Goal: Transaction & Acquisition: Purchase product/service

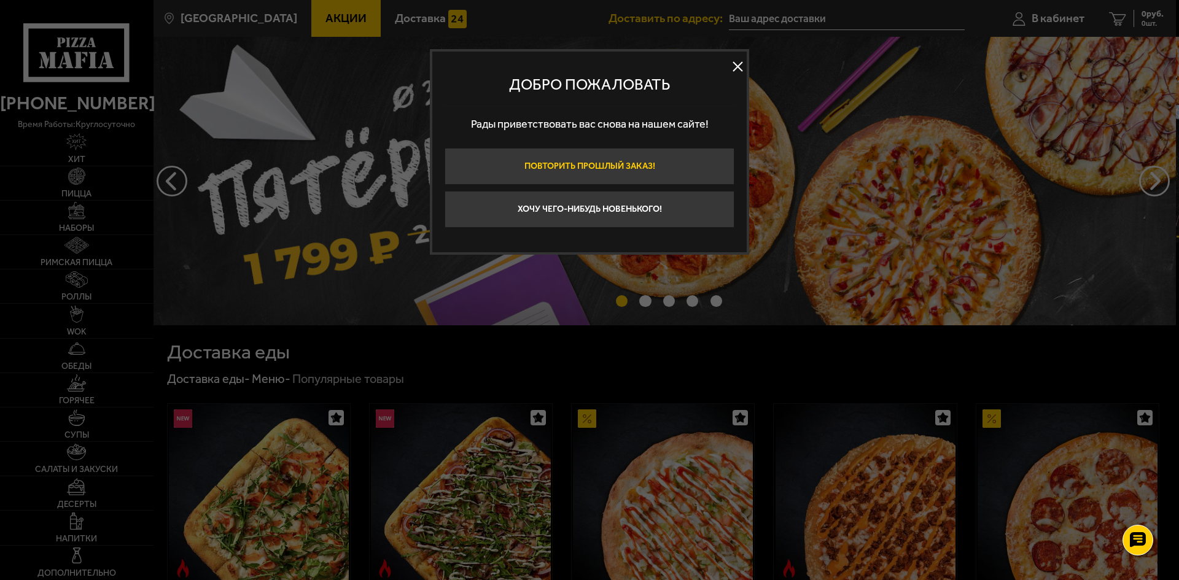
click at [666, 163] on button "Повторить прошлый заказ!" at bounding box center [589, 166] width 290 height 37
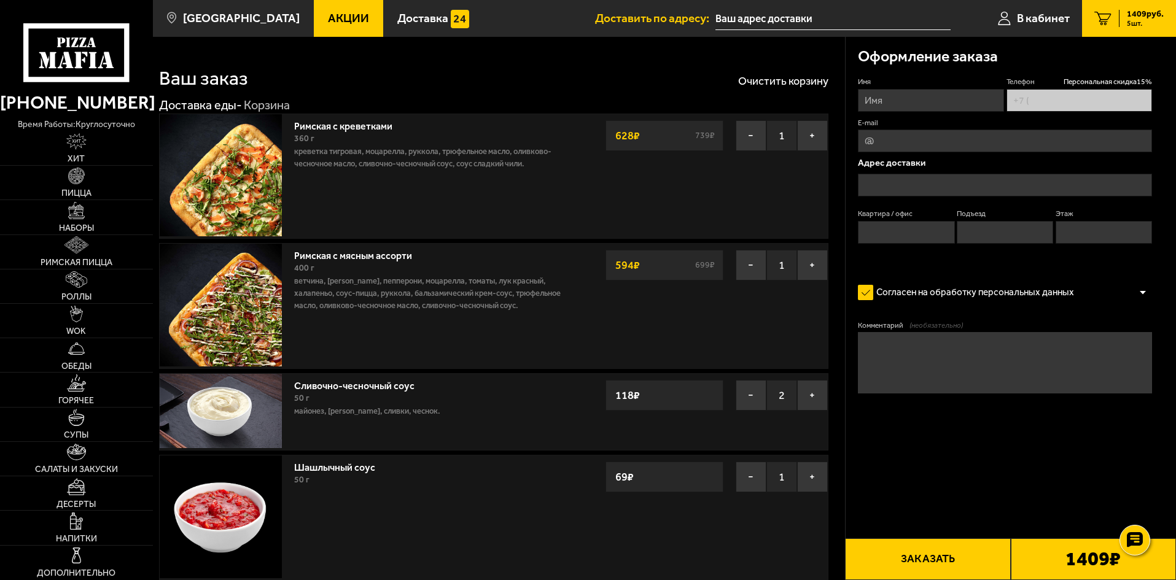
type input "[PHONE_NUMBER]"
type input "[STREET_ADDRESS]"
type input "59"
type input "2"
type input "6"
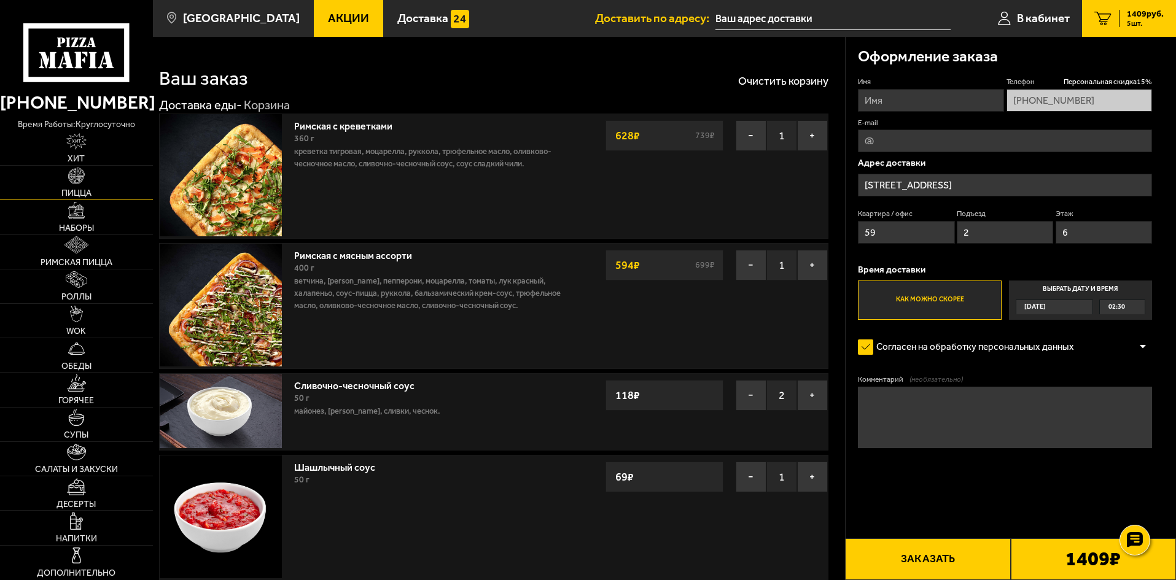
click at [83, 189] on span "Пицца" at bounding box center [76, 193] width 30 height 9
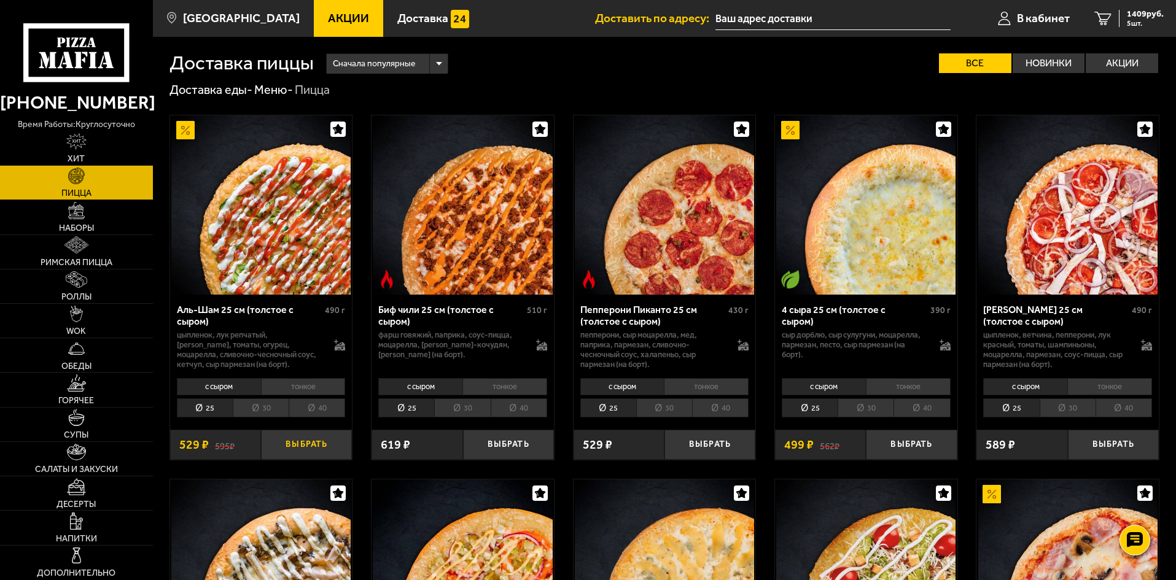
click at [306, 447] on button "Выбрать" at bounding box center [306, 445] width 91 height 30
click at [274, 441] on button "−" at bounding box center [276, 445] width 30 height 30
click at [316, 384] on li "тонкое" at bounding box center [303, 386] width 85 height 17
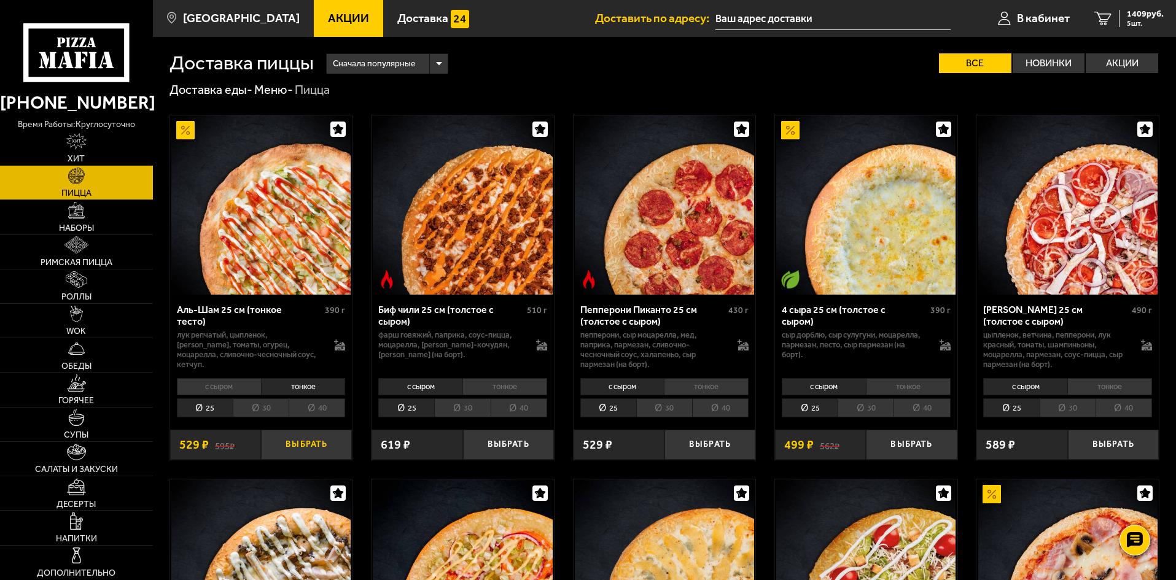
click at [307, 445] on button "Выбрать" at bounding box center [306, 445] width 91 height 30
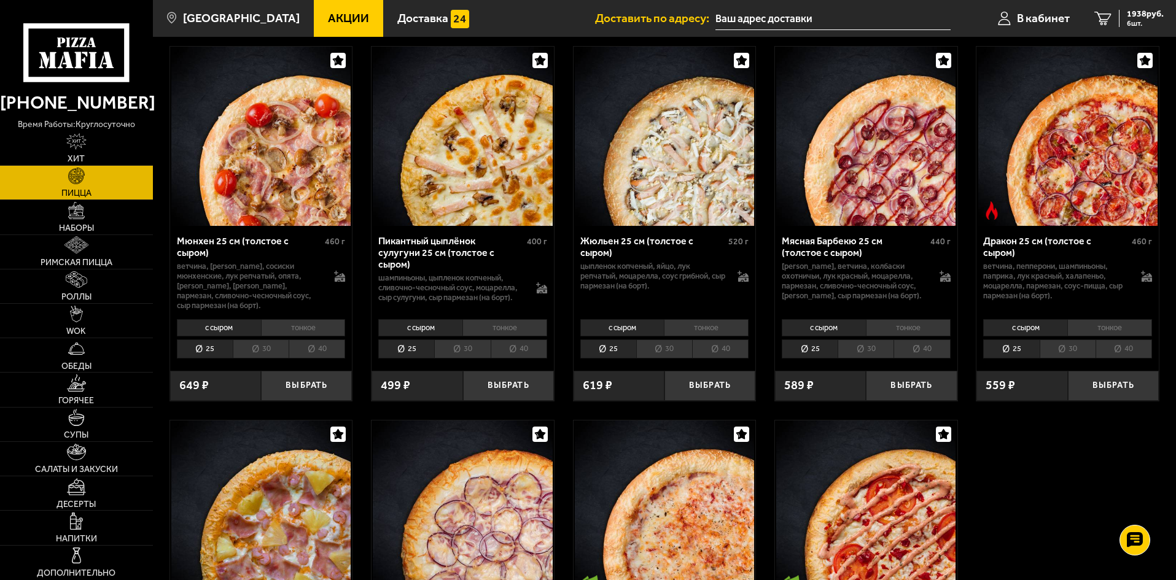
scroll to position [1535, 0]
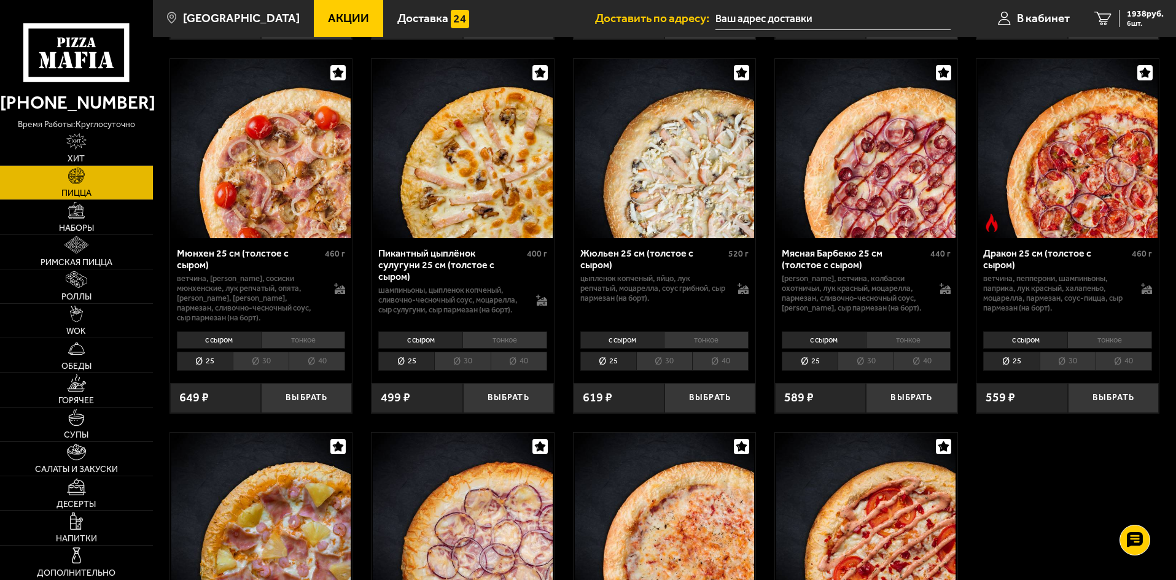
drag, startPoint x: 902, startPoint y: 367, endPoint x: 1118, endPoint y: 68, distance: 368.9
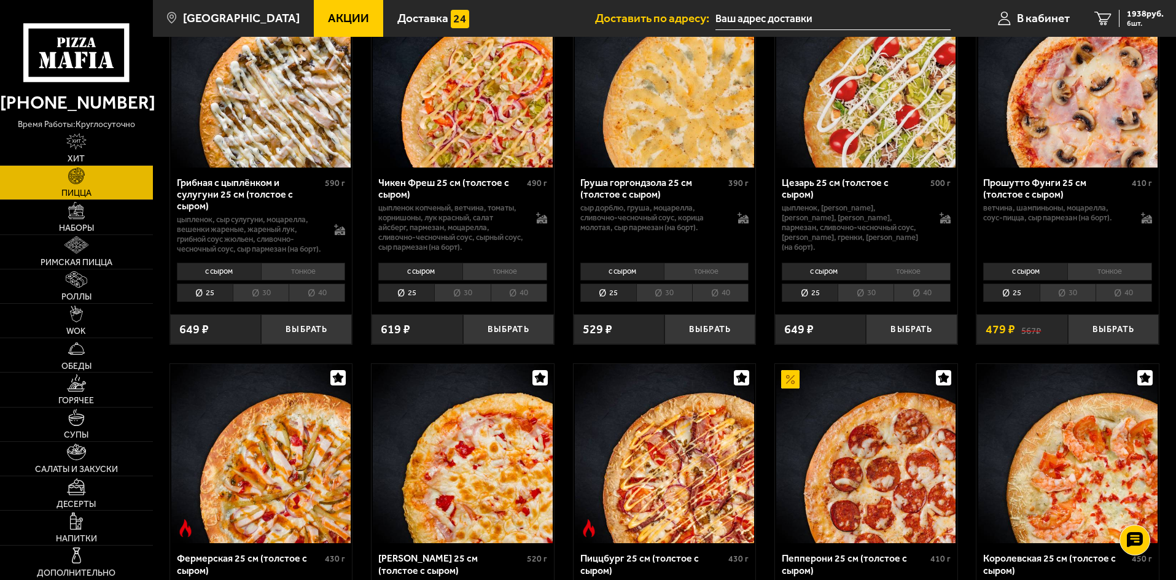
scroll to position [430, 0]
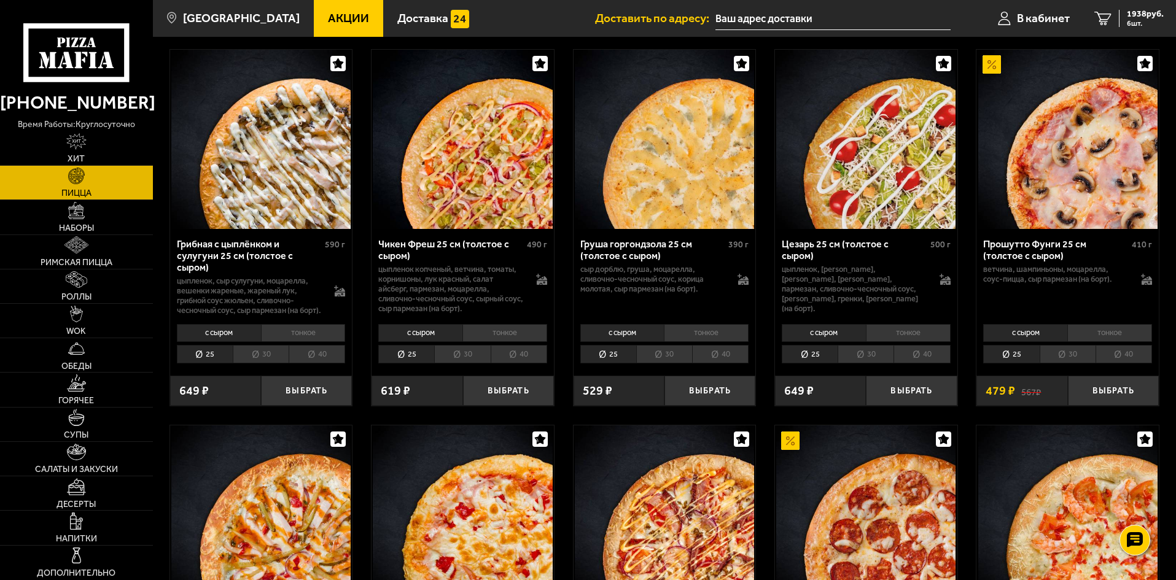
click at [929, 340] on li "тонкое" at bounding box center [908, 332] width 85 height 17
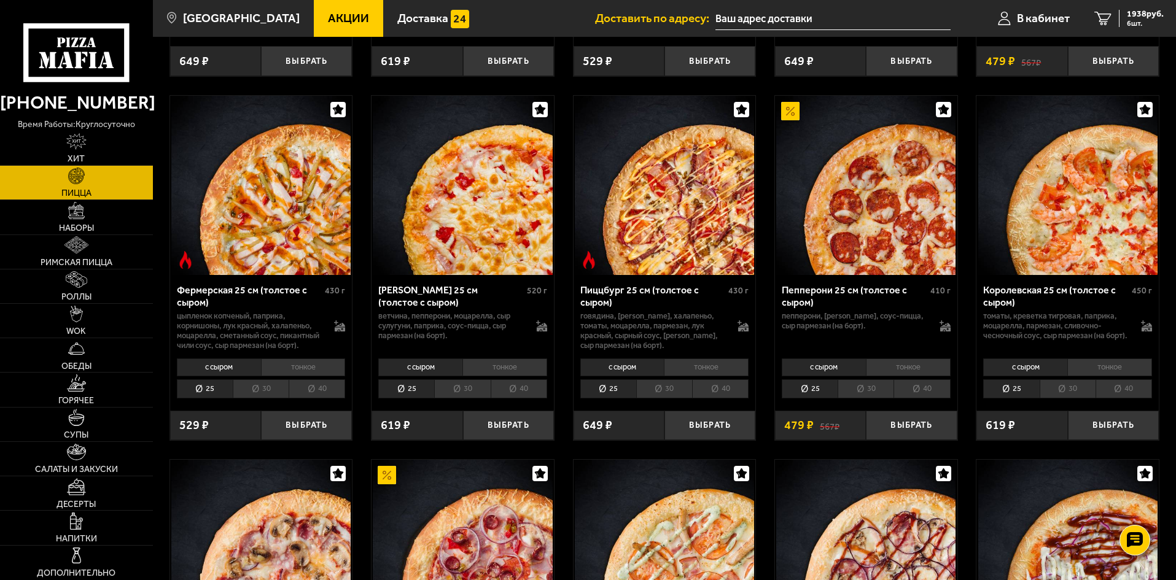
scroll to position [921, 0]
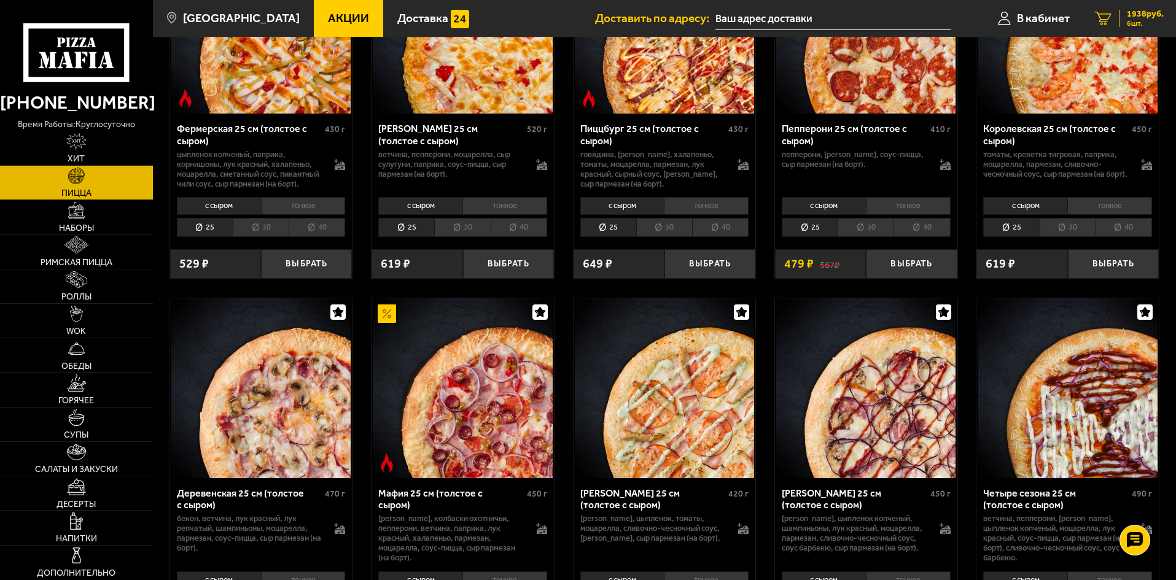
click at [1138, 18] on span "1938 руб." at bounding box center [1145, 14] width 37 height 9
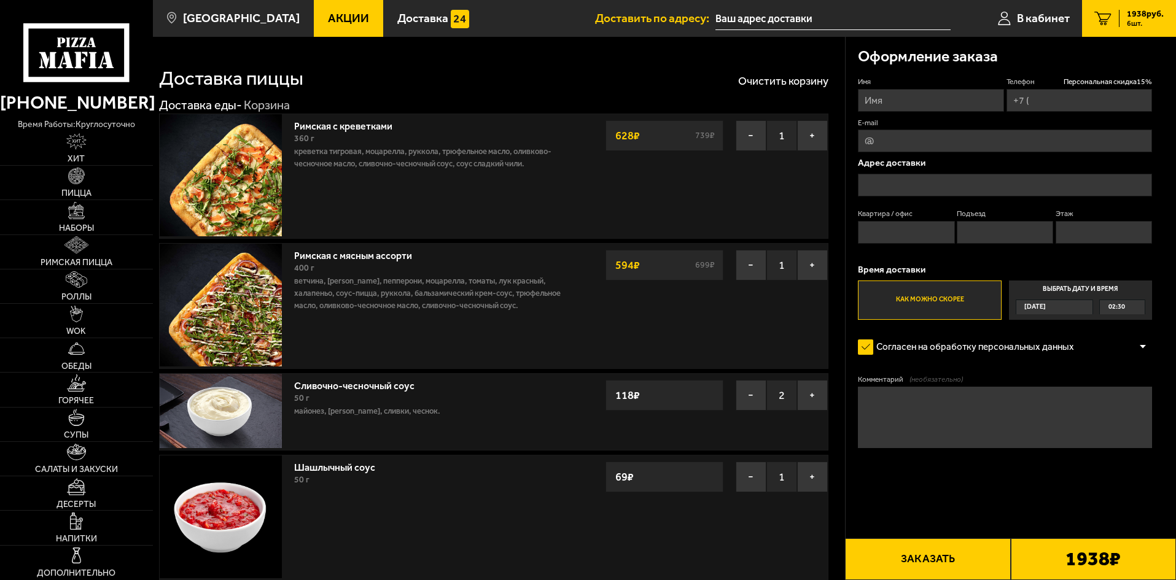
type input "[PHONE_NUMBER]"
type input "[STREET_ADDRESS]"
type input "59"
type input "2"
type input "6"
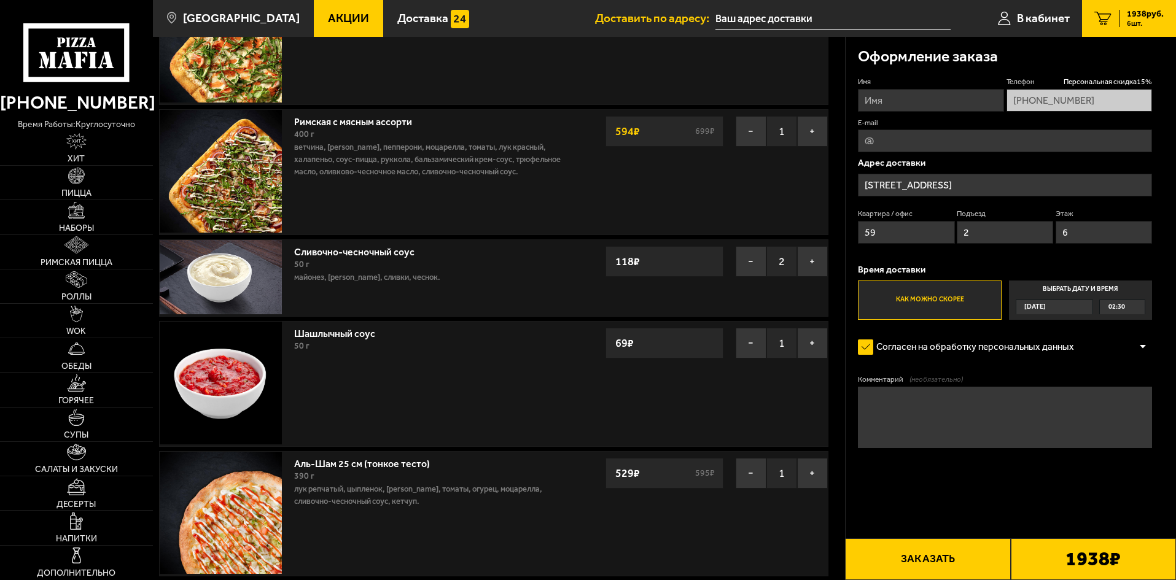
scroll to position [61, 0]
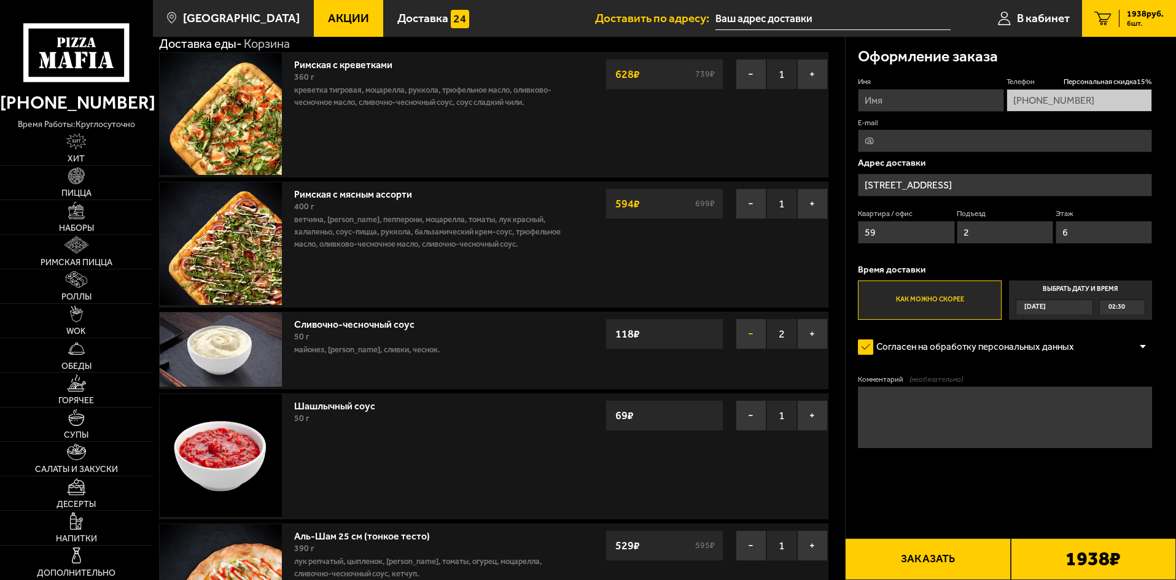
click at [752, 336] on button "−" at bounding box center [750, 334] width 31 height 31
click at [810, 415] on button "+" at bounding box center [812, 415] width 31 height 31
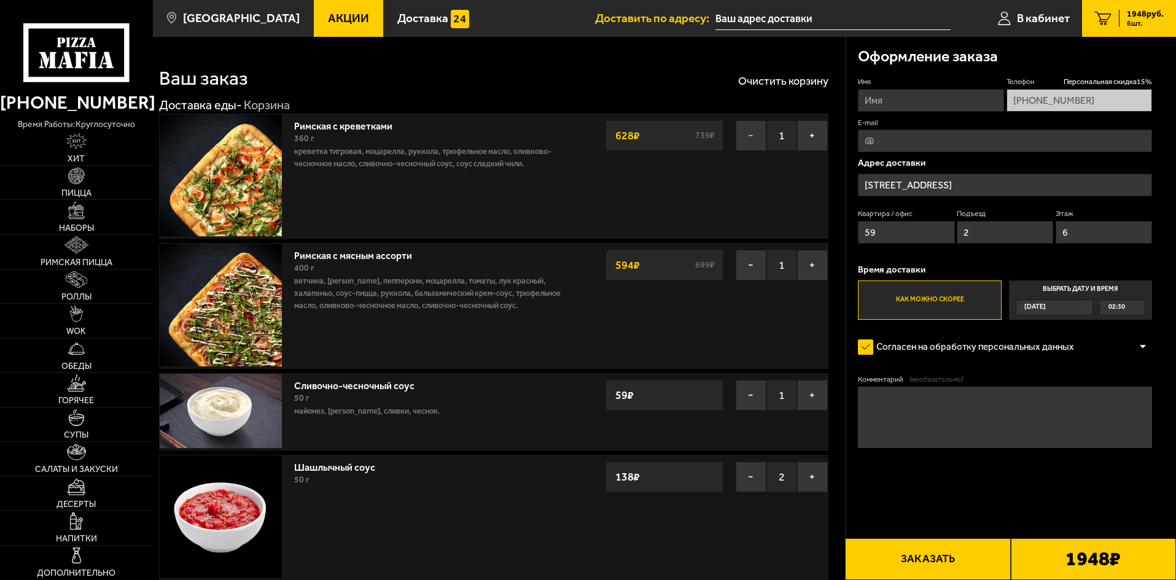
click at [748, 133] on button "−" at bounding box center [750, 135] width 31 height 31
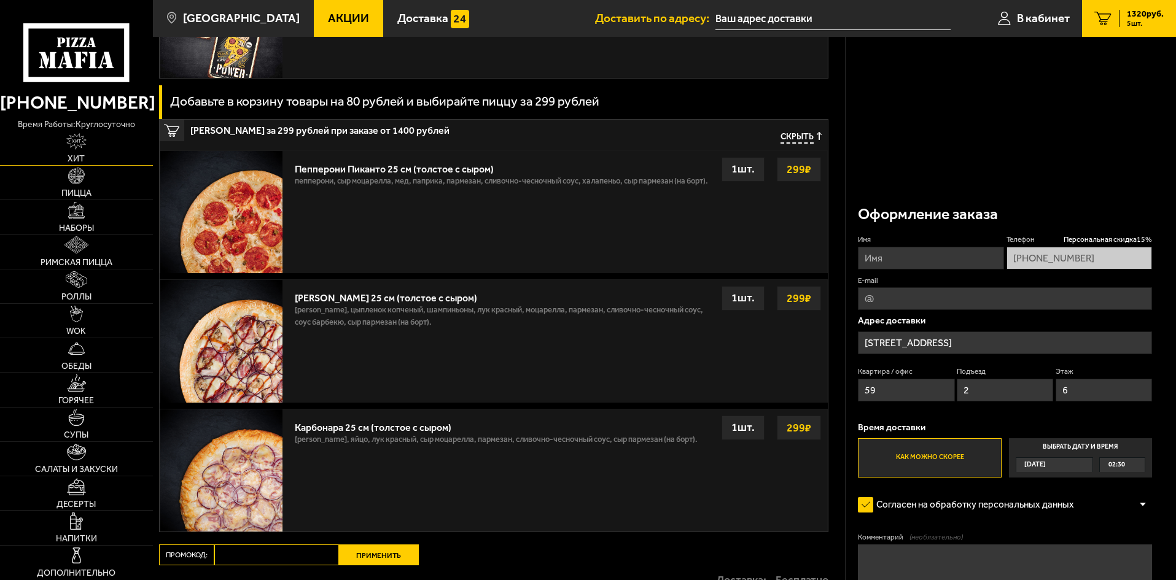
scroll to position [556, 0]
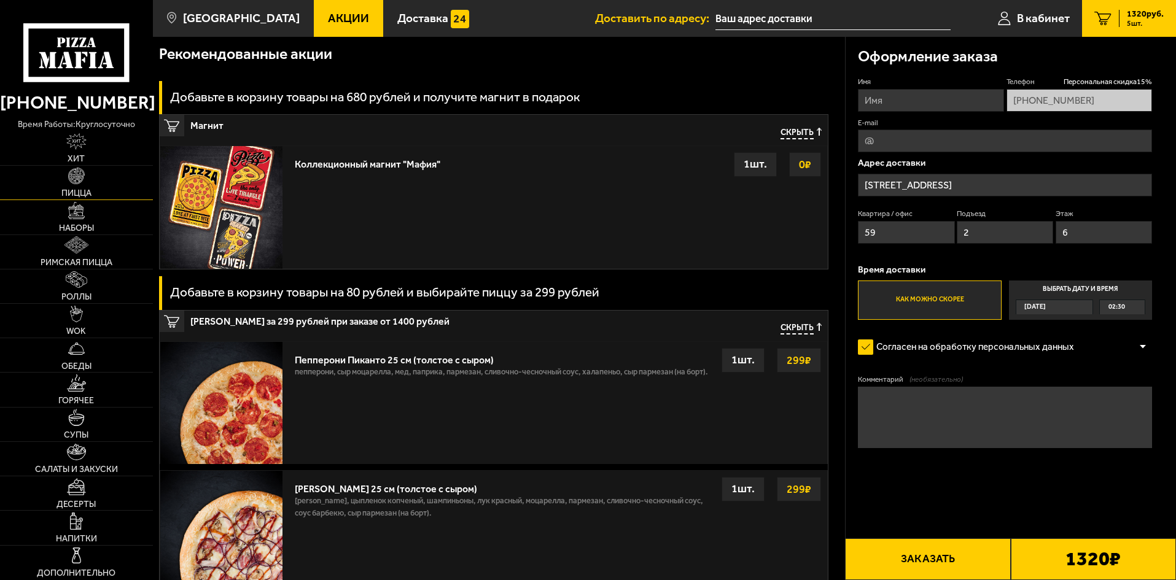
click at [95, 193] on link "Пицца" at bounding box center [76, 183] width 153 height 34
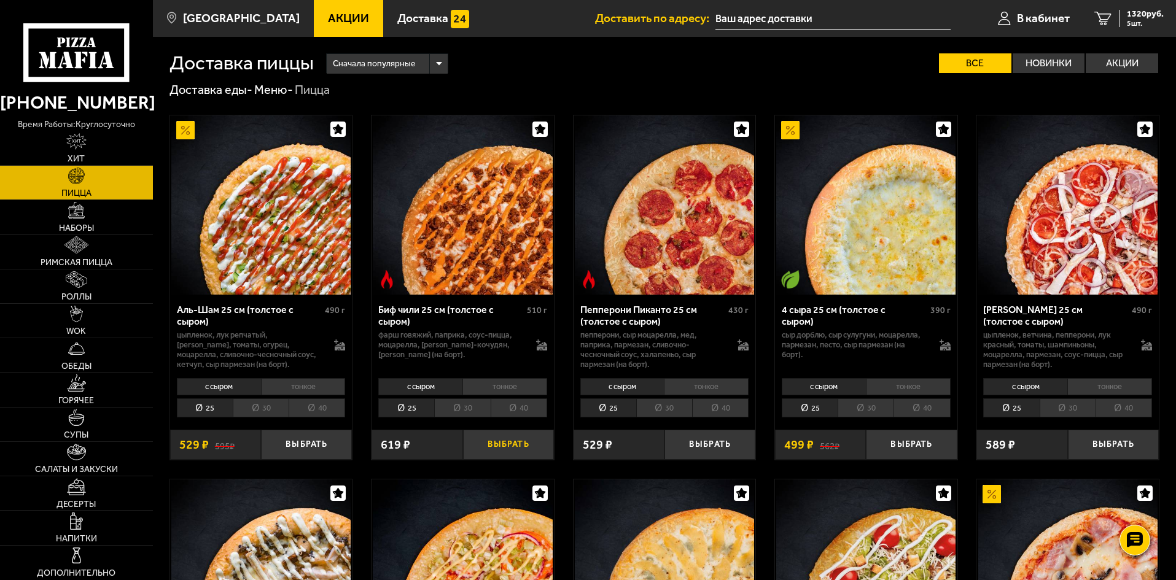
click at [508, 444] on button "Выбрать" at bounding box center [508, 445] width 91 height 30
click at [1127, 14] on span "1846 руб." at bounding box center [1145, 14] width 37 height 9
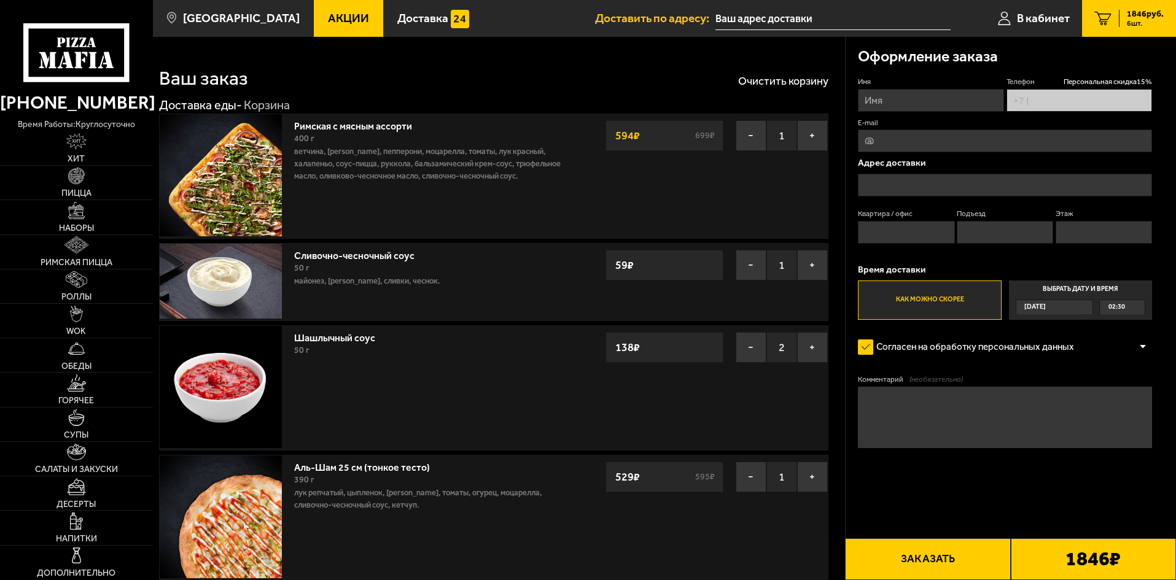
type input "[PHONE_NUMBER]"
type input "[STREET_ADDRESS]"
type input "59"
type input "2"
type input "6"
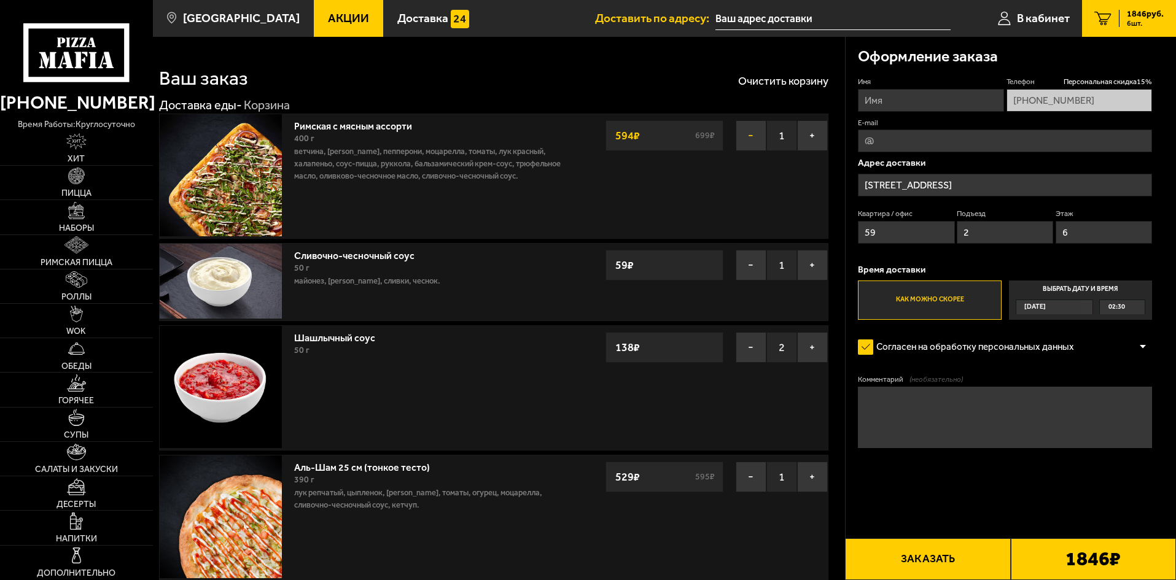
click at [741, 131] on button "−" at bounding box center [750, 135] width 31 height 31
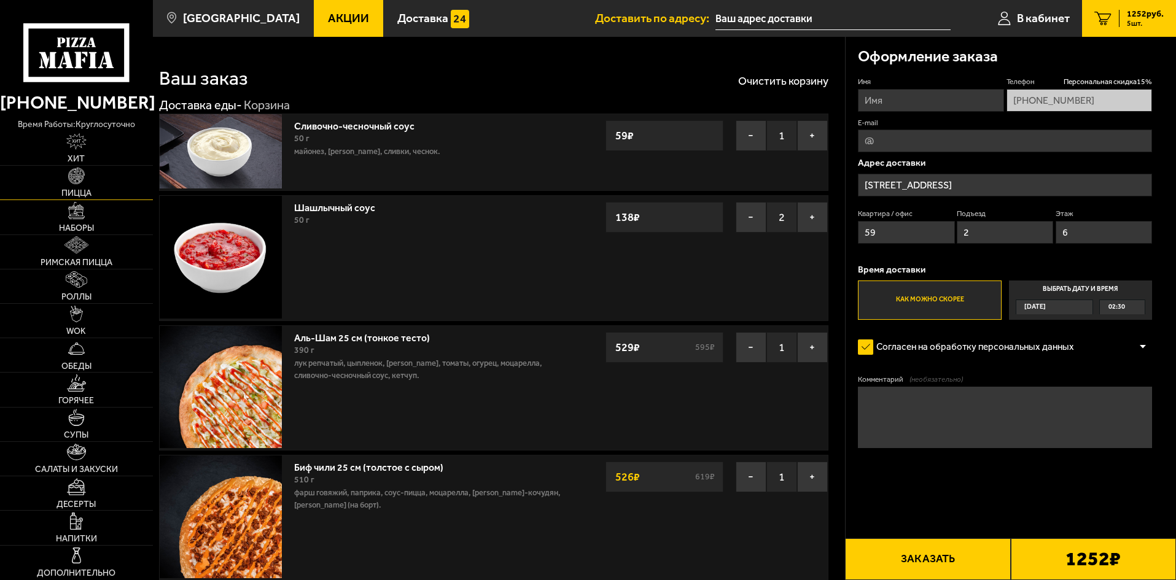
click at [68, 192] on span "Пицца" at bounding box center [76, 193] width 30 height 9
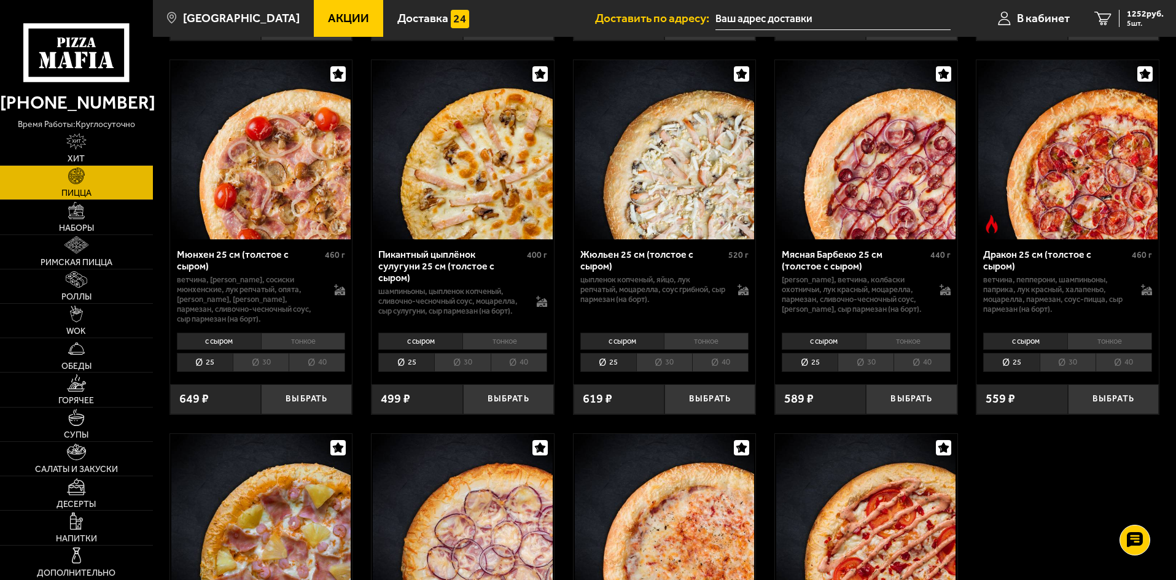
scroll to position [1535, 0]
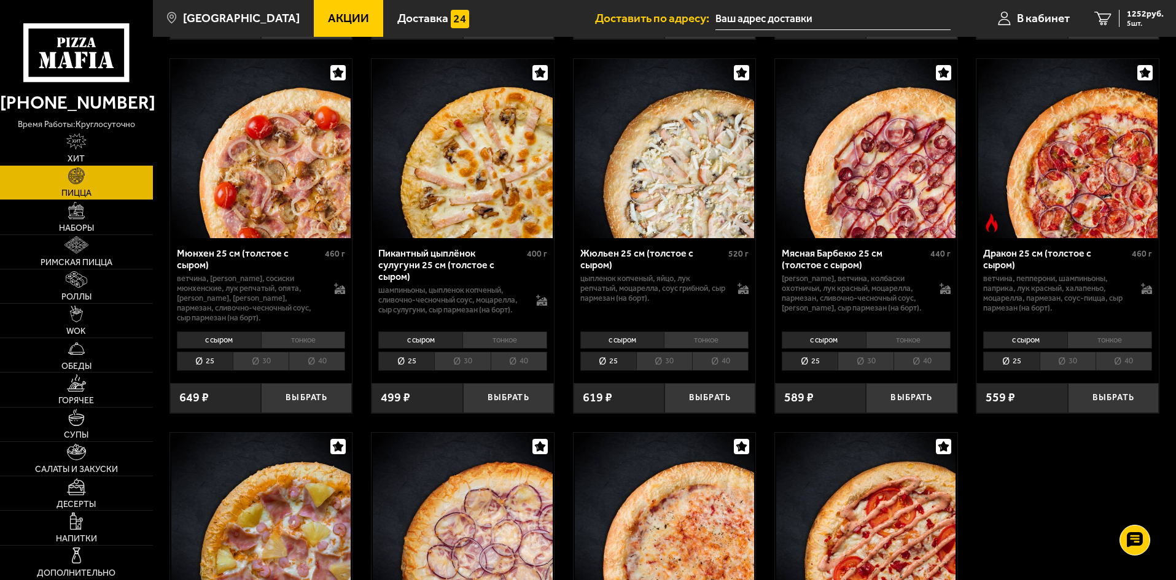
click at [713, 349] on li "тонкое" at bounding box center [706, 340] width 85 height 17
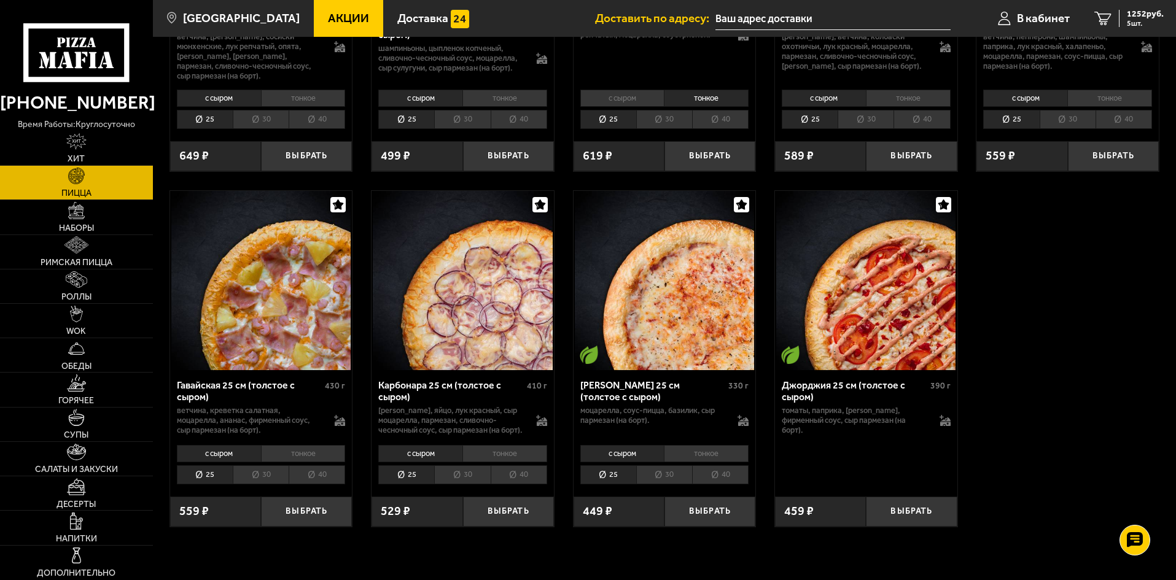
scroll to position [1780, 0]
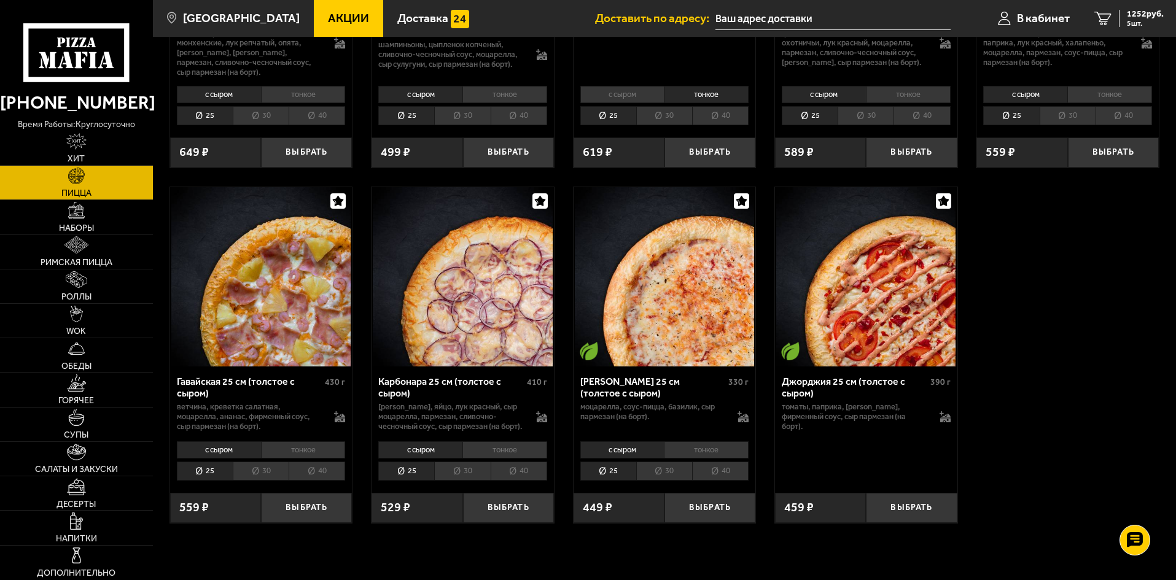
click at [305, 459] on li "тонкое" at bounding box center [303, 449] width 85 height 17
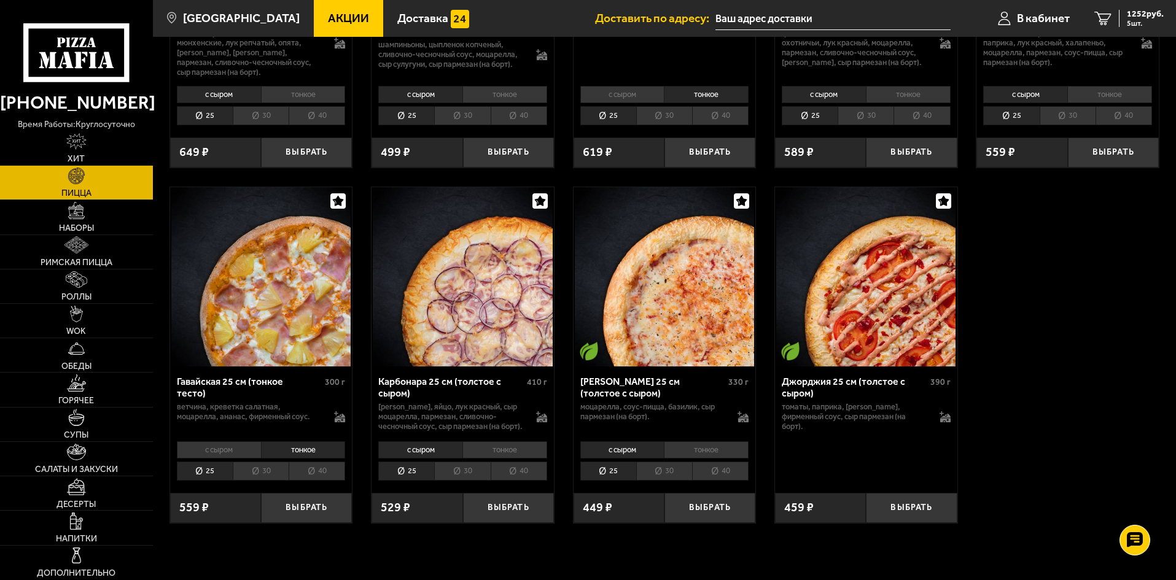
click at [314, 481] on li "40" at bounding box center [317, 471] width 56 height 19
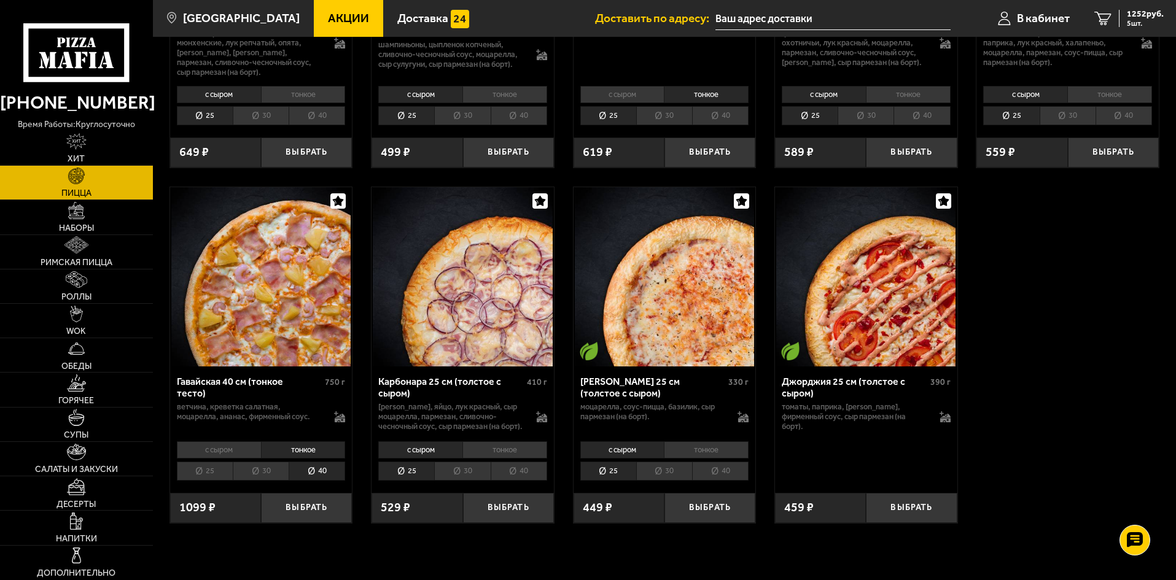
click at [215, 481] on li "25" at bounding box center [205, 471] width 56 height 19
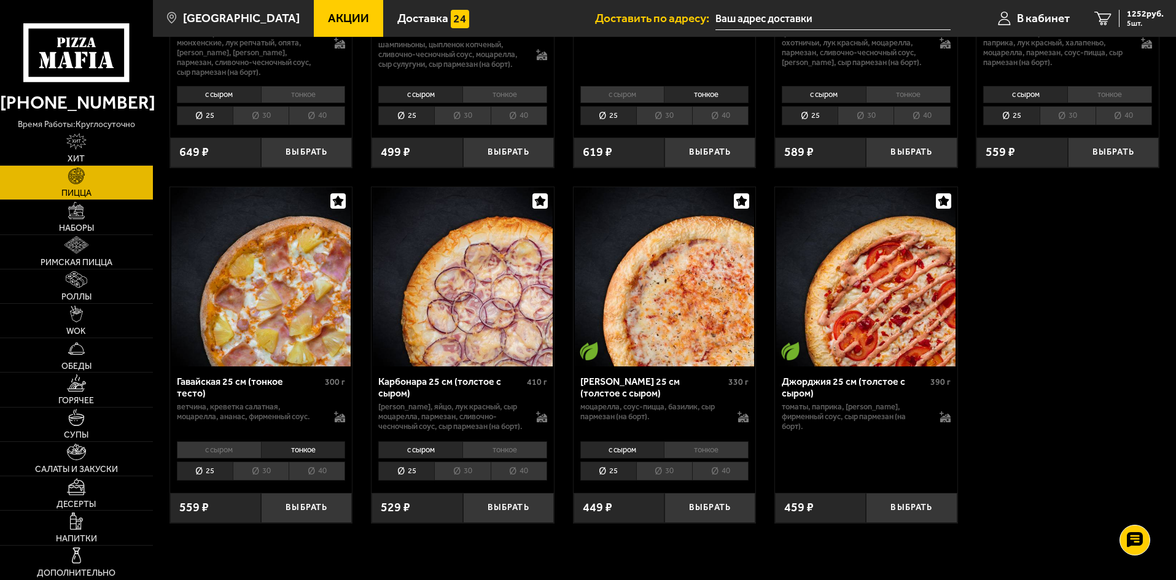
click at [324, 481] on li "40" at bounding box center [317, 471] width 56 height 19
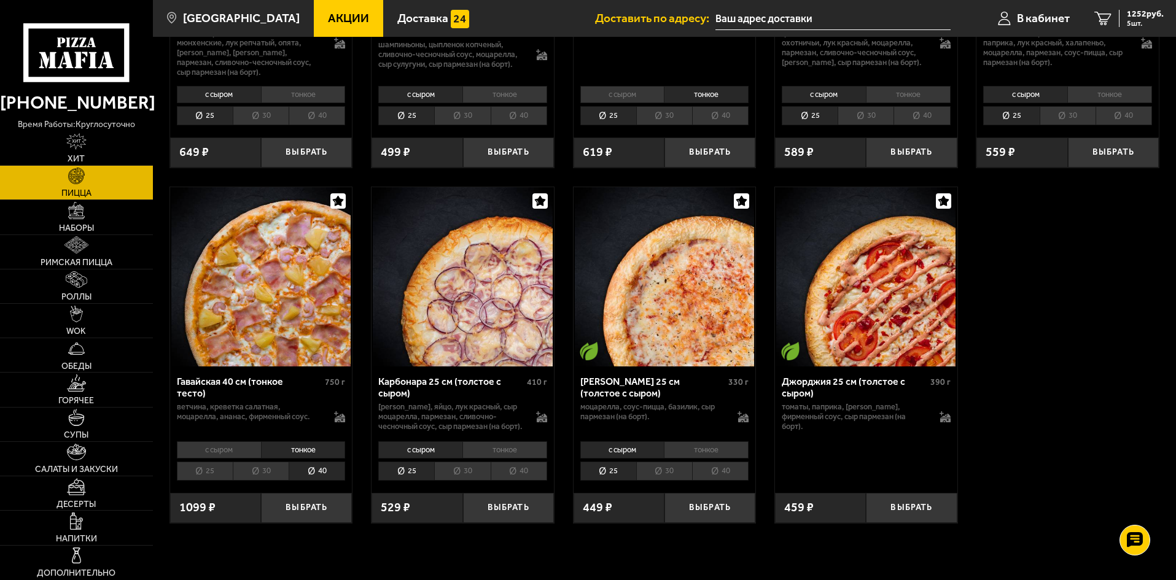
click at [204, 481] on li "25" at bounding box center [205, 471] width 56 height 19
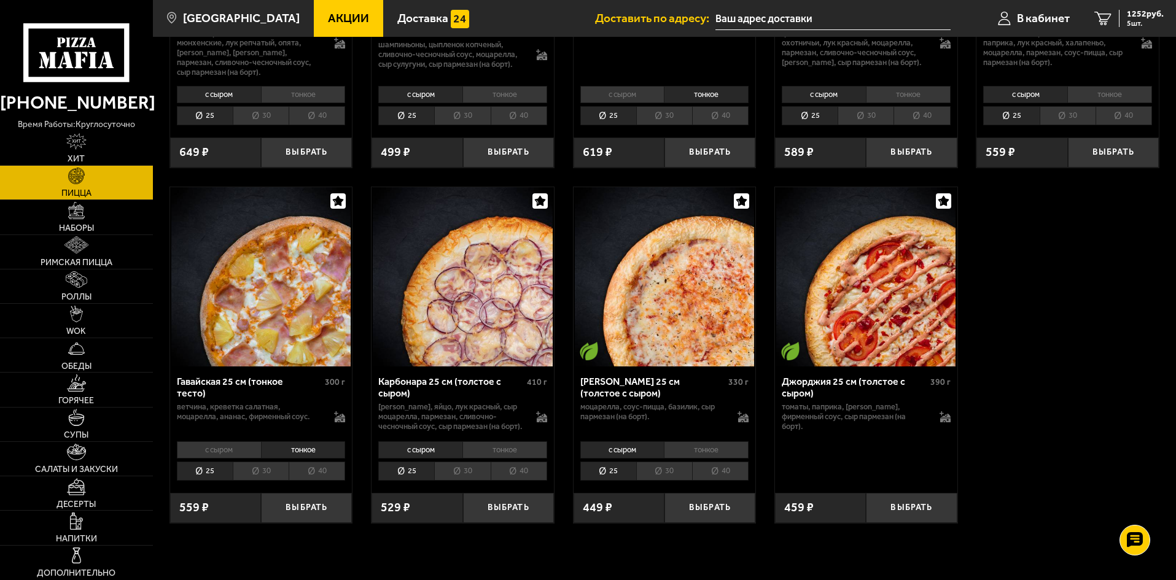
click at [312, 481] on li "40" at bounding box center [317, 471] width 56 height 19
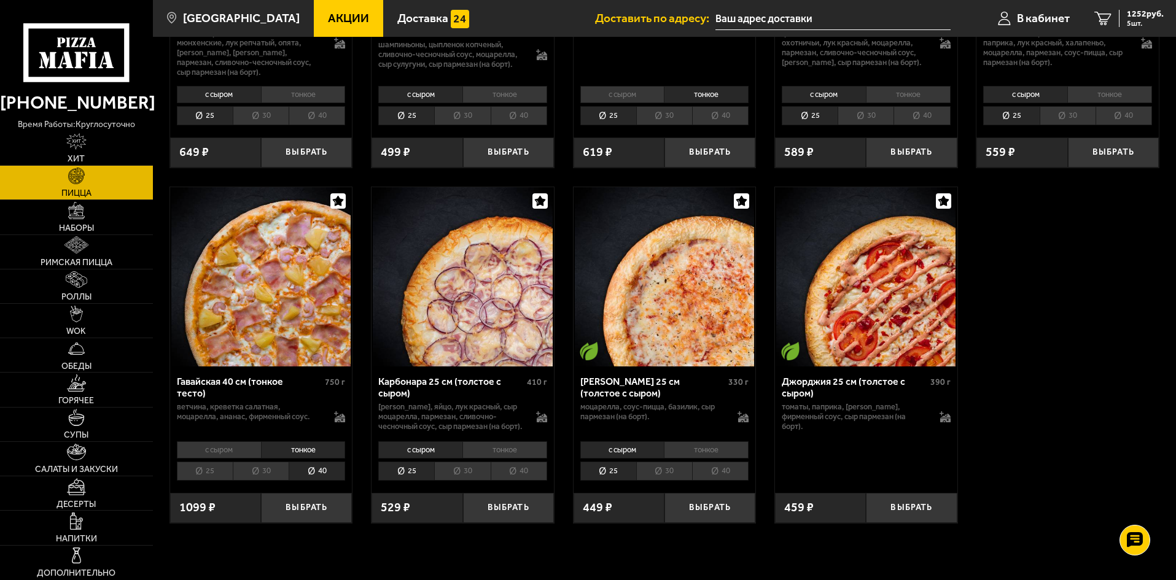
click at [199, 481] on li "25" at bounding box center [205, 471] width 56 height 19
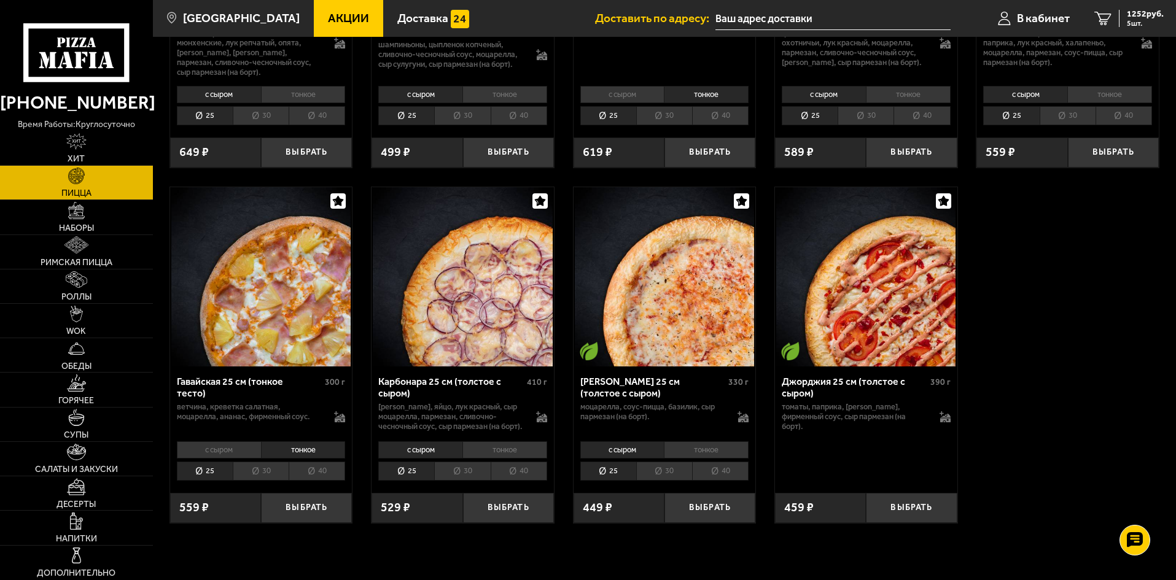
click at [268, 481] on li "30" at bounding box center [261, 471] width 56 height 19
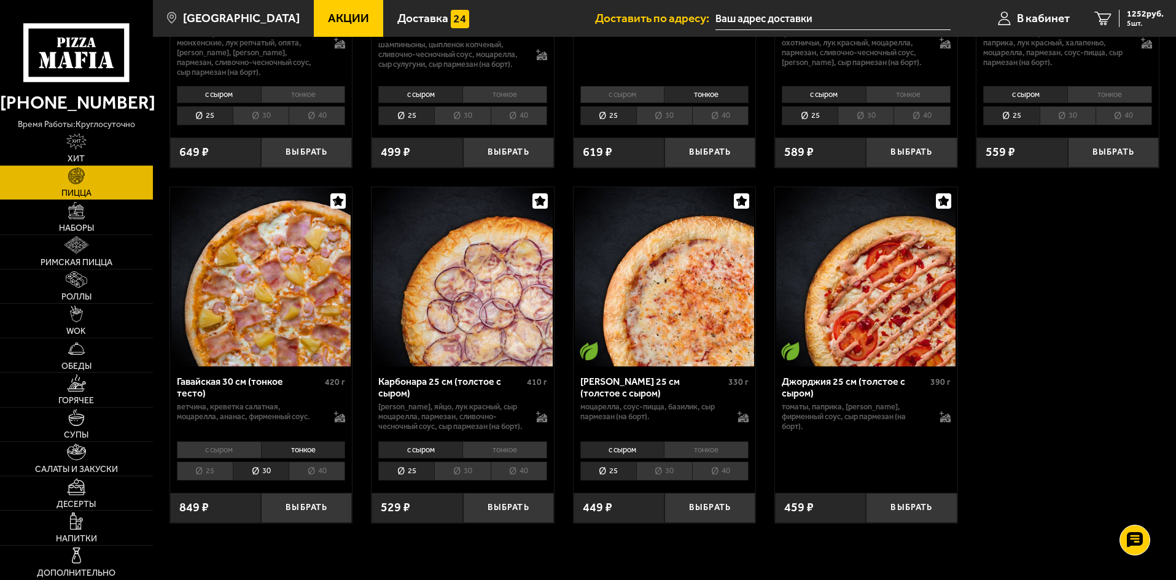
click at [309, 481] on li "40" at bounding box center [317, 471] width 56 height 19
click at [218, 481] on li "25" at bounding box center [205, 471] width 56 height 19
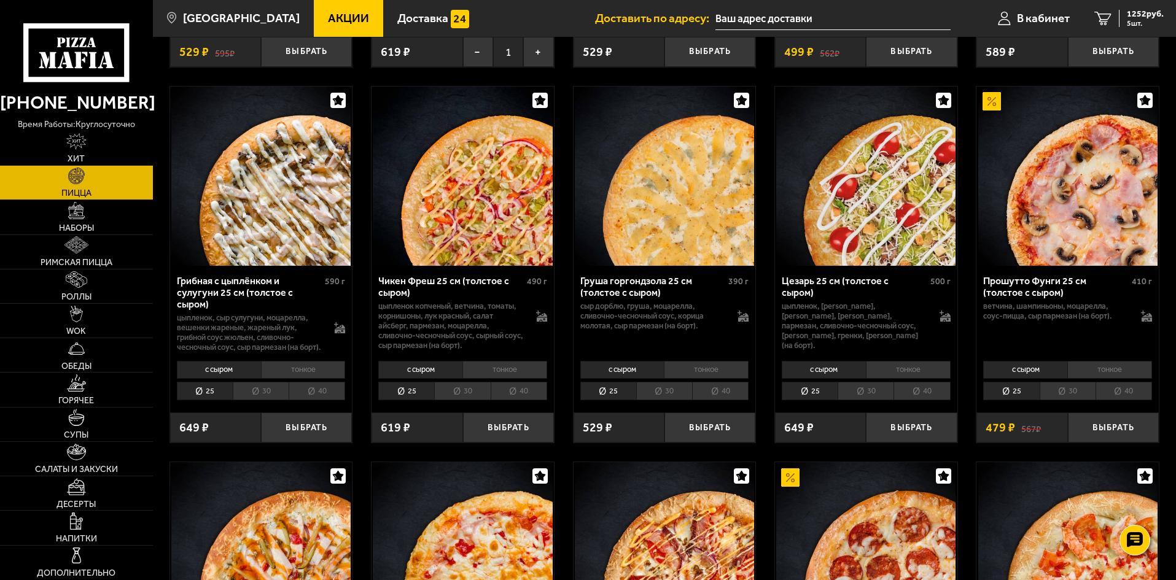
scroll to position [430, 0]
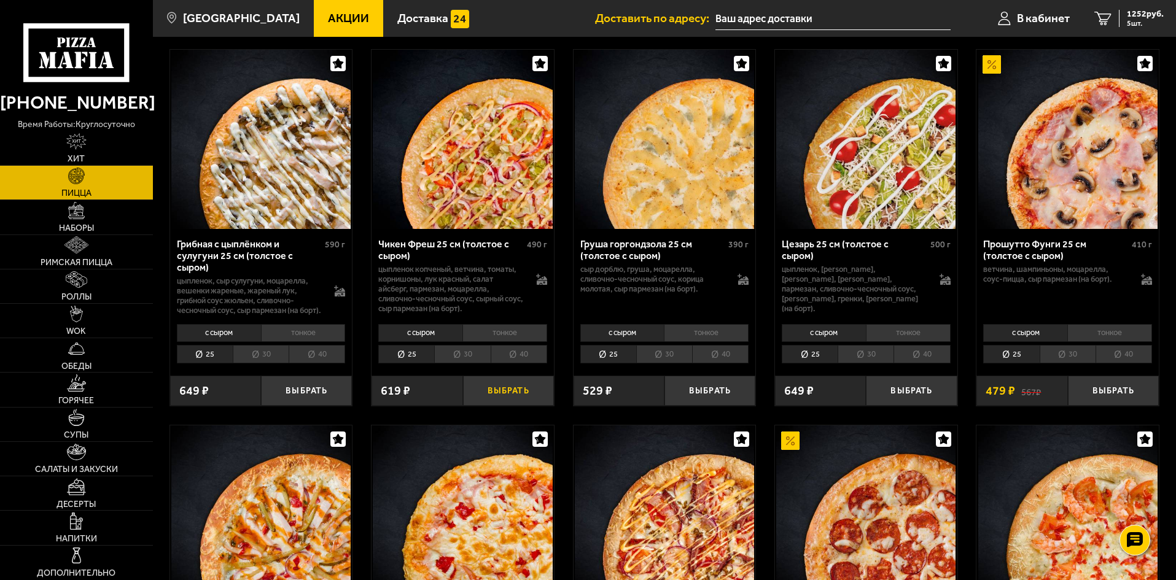
click at [507, 406] on button "Выбрать" at bounding box center [508, 391] width 91 height 30
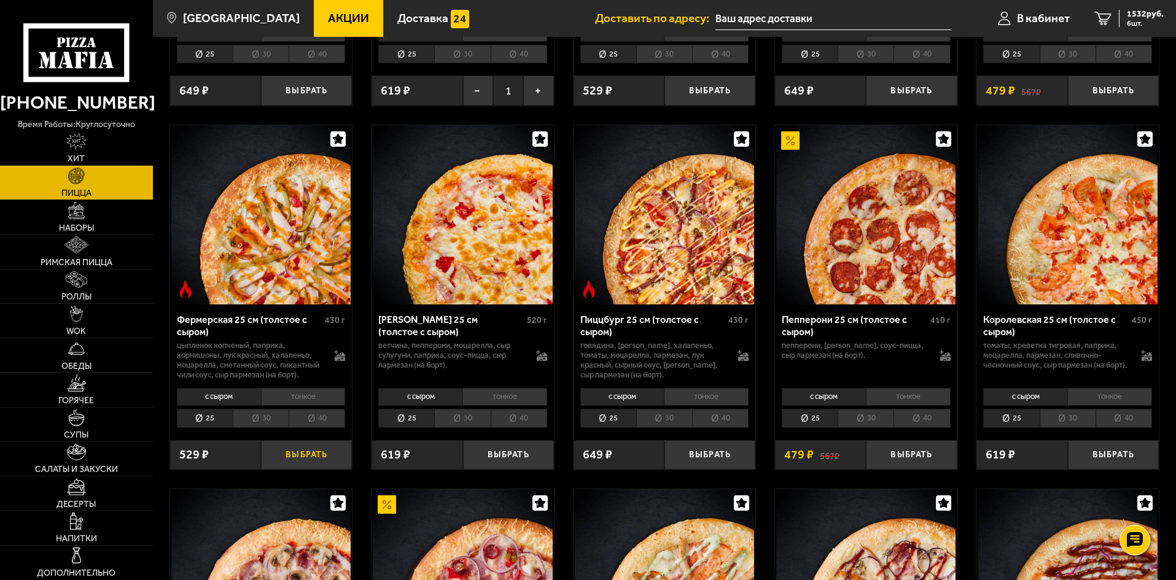
scroll to position [737, 0]
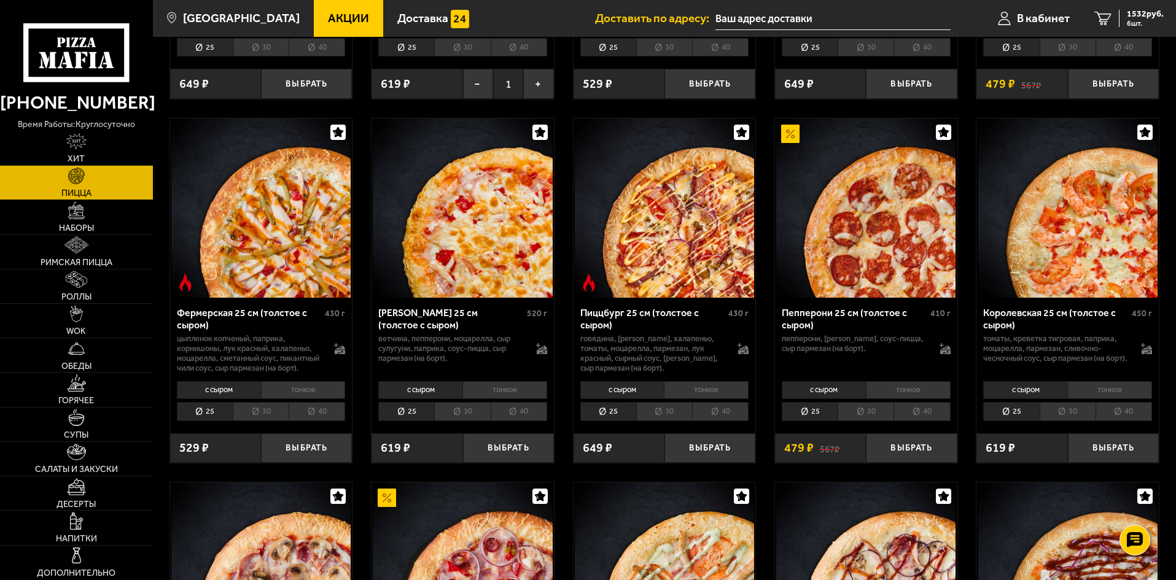
click at [296, 398] on li "тонкое" at bounding box center [303, 389] width 85 height 17
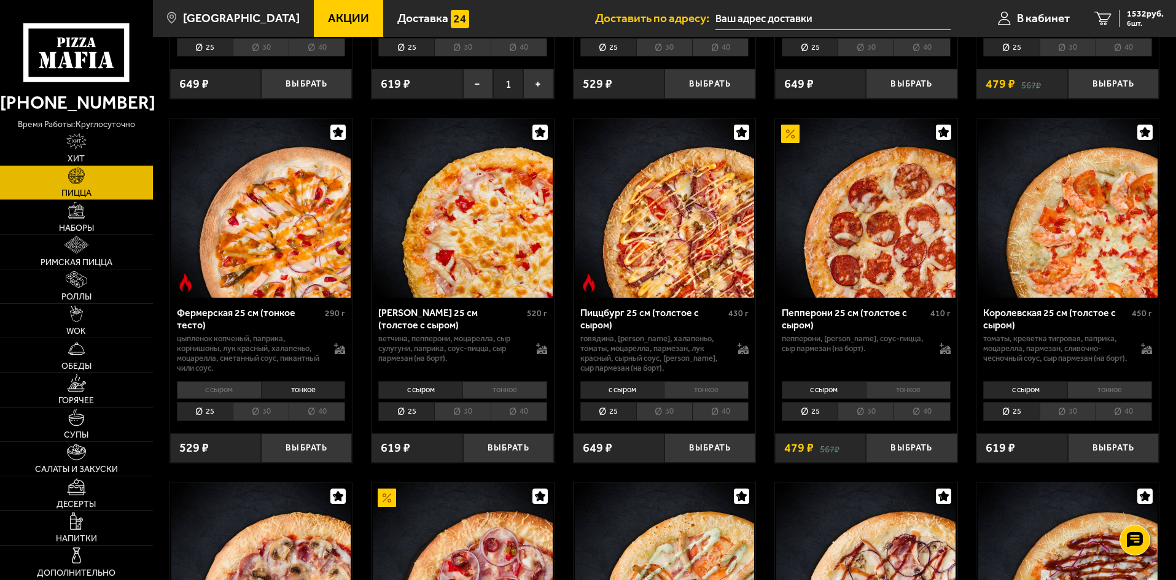
click at [1117, 398] on li "тонкое" at bounding box center [1109, 389] width 85 height 17
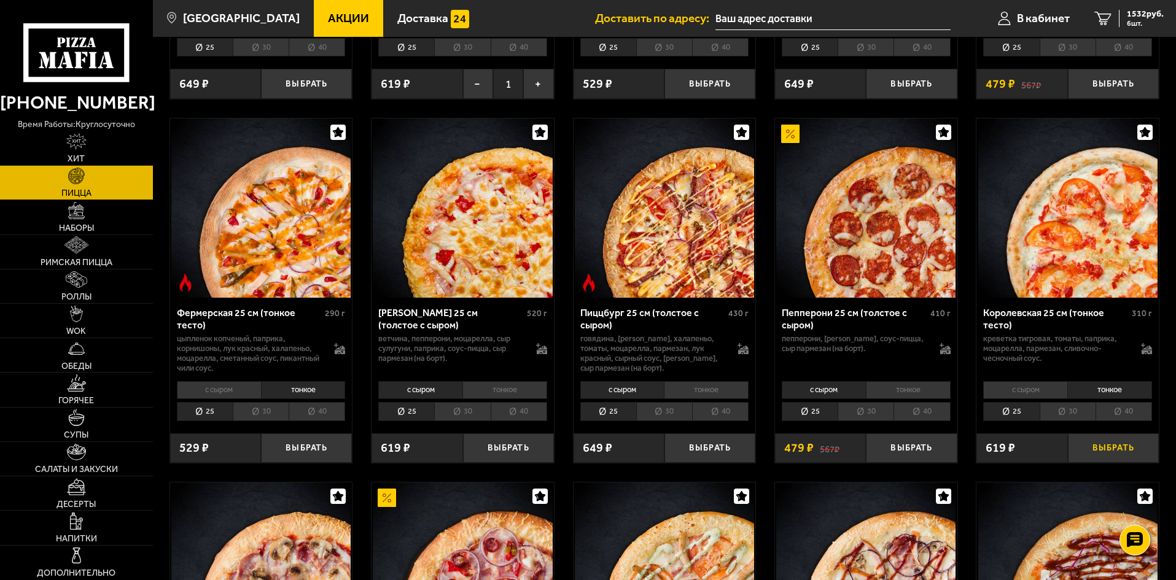
click at [1108, 458] on button "Выбрать" at bounding box center [1113, 448] width 91 height 30
click at [1137, 19] on div "2058 руб. 7 шт." at bounding box center [1141, 18] width 45 height 17
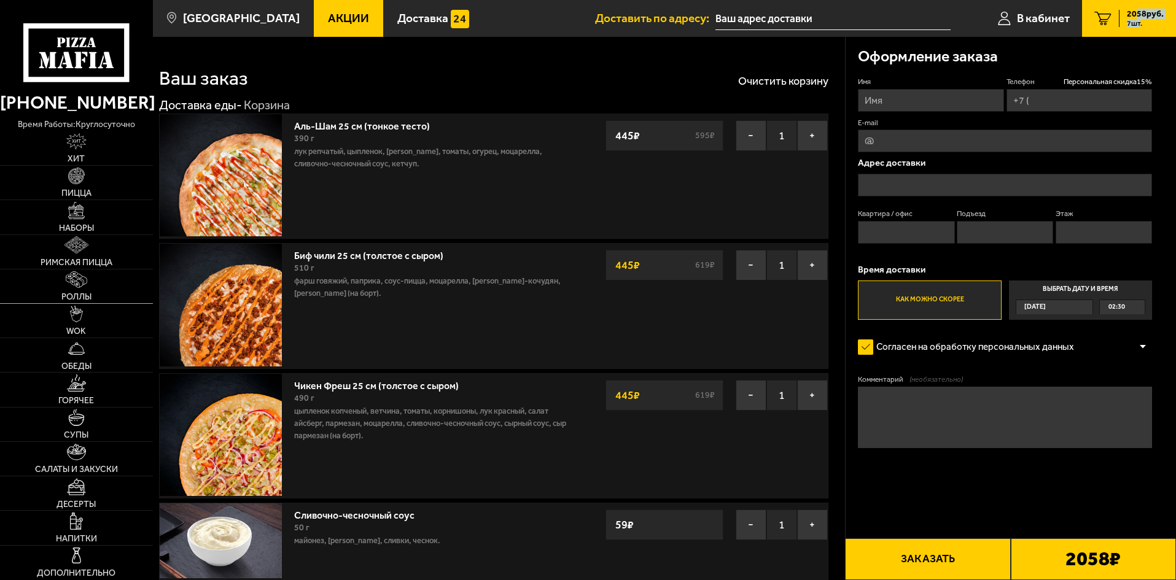
type input "[PHONE_NUMBER]"
type input "[STREET_ADDRESS]"
type input "59"
type input "2"
type input "6"
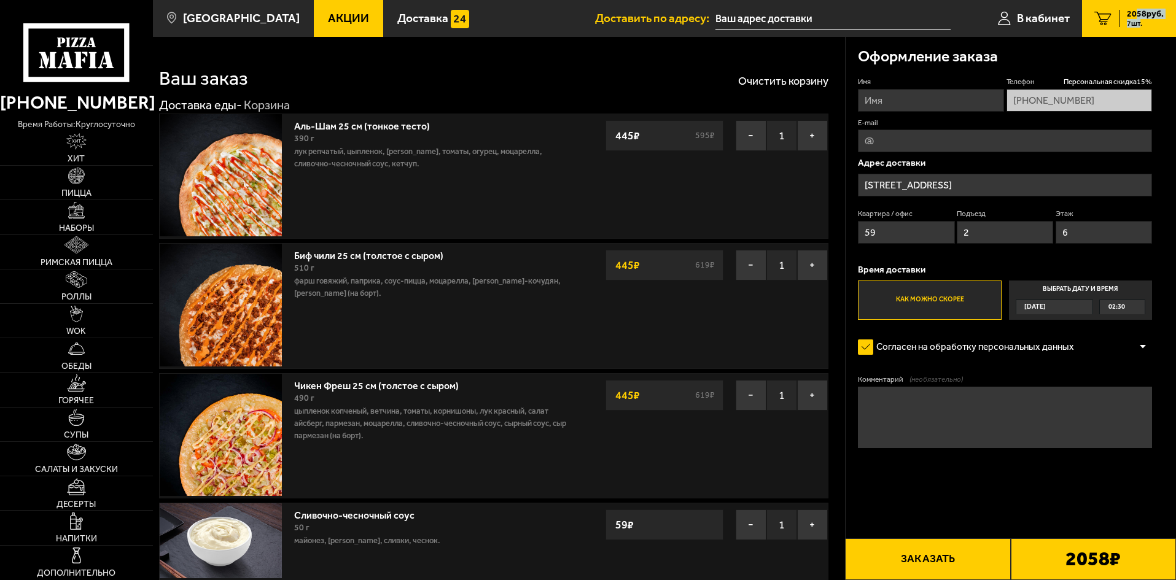
scroll to position [61, 0]
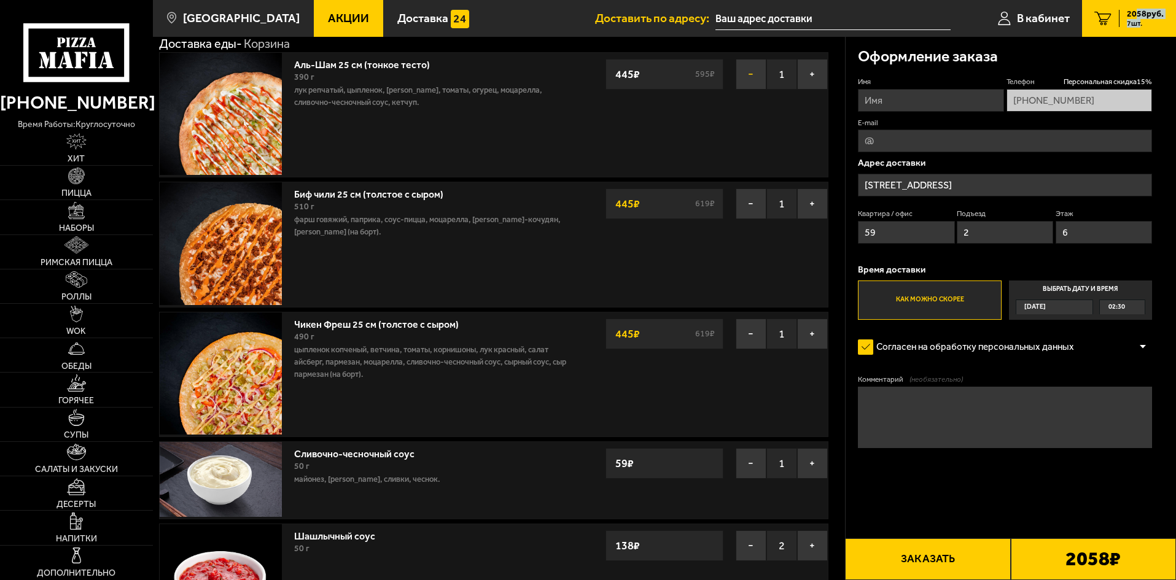
click at [751, 74] on button "−" at bounding box center [750, 74] width 31 height 31
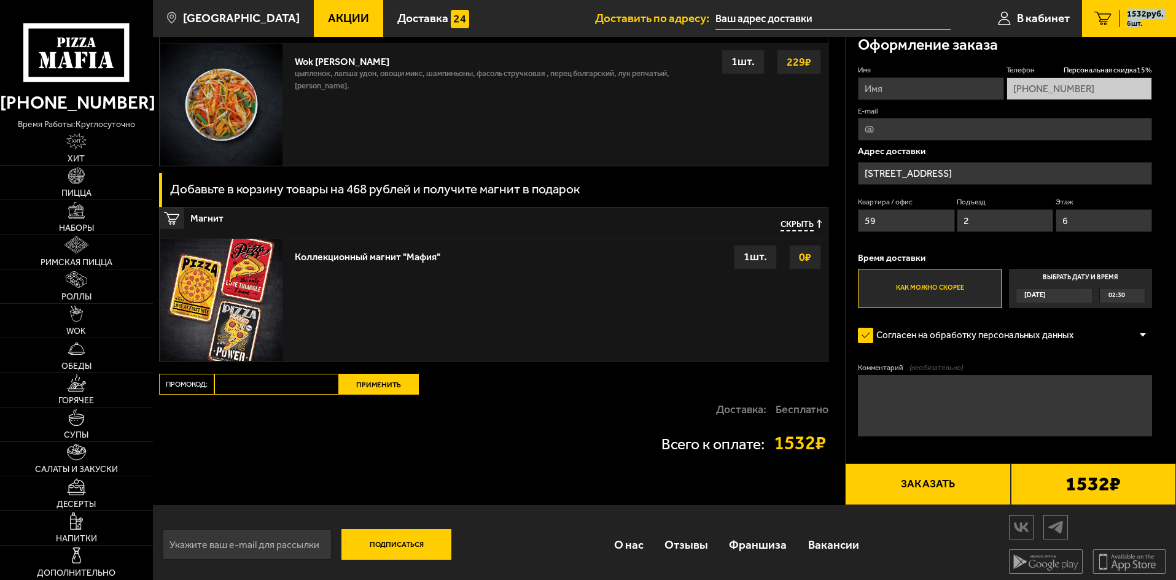
scroll to position [1575, 0]
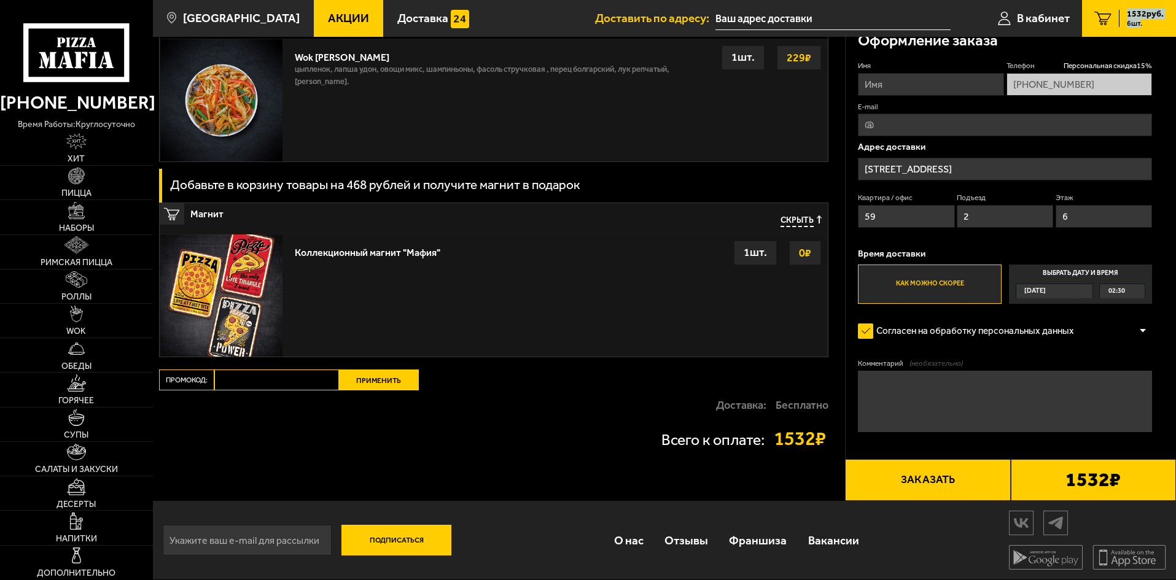
click at [743, 256] on div "1 шт." at bounding box center [755, 253] width 43 height 25
click at [804, 252] on strong "0 ₽" at bounding box center [805, 252] width 18 height 23
click at [218, 312] on img at bounding box center [221, 296] width 122 height 122
click at [315, 280] on div "Коллекционный магнит "Мафия" Выбрать 0 ₽ 1 шт." at bounding box center [558, 296] width 538 height 122
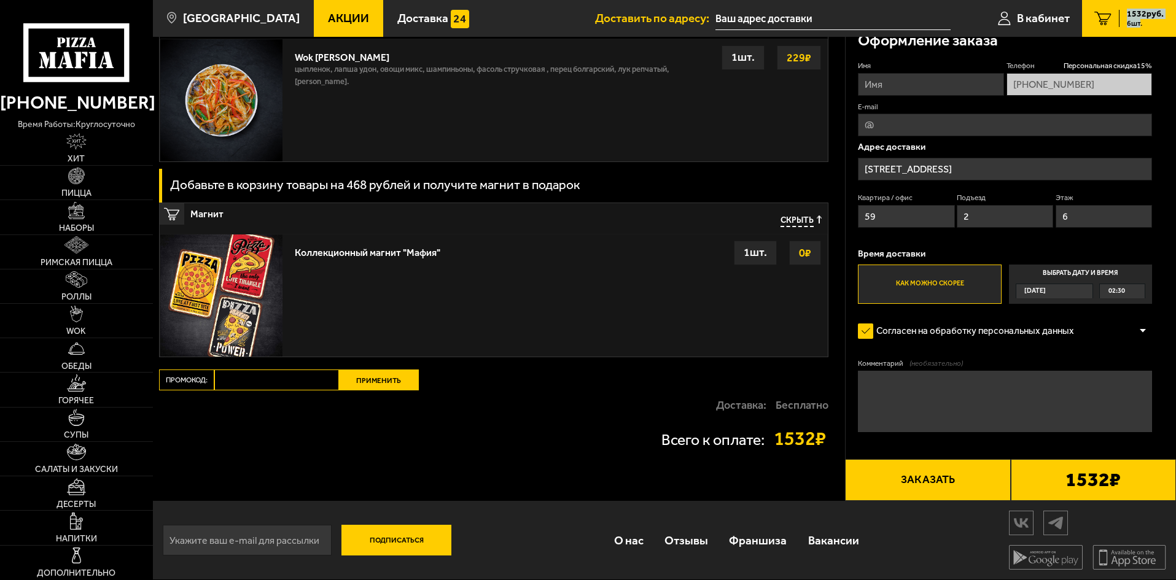
click at [315, 280] on div "Коллекционный магнит "Мафия" Выбрать 0 ₽ 1 шт." at bounding box center [558, 296] width 538 height 122
click at [931, 474] on button "Заказать" at bounding box center [927, 480] width 165 height 42
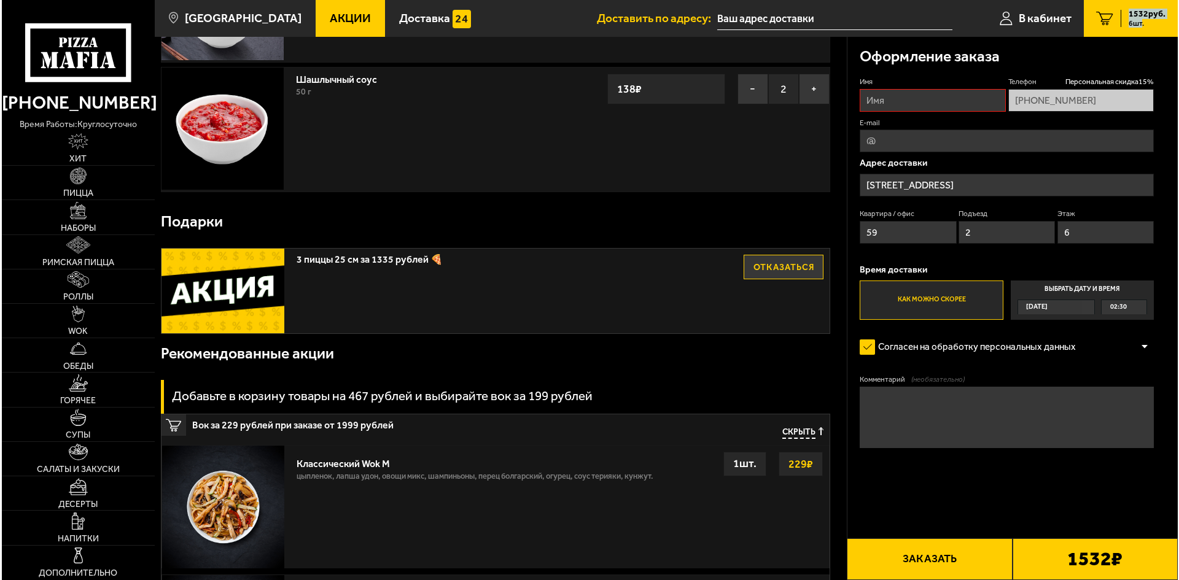
scroll to position [104, 0]
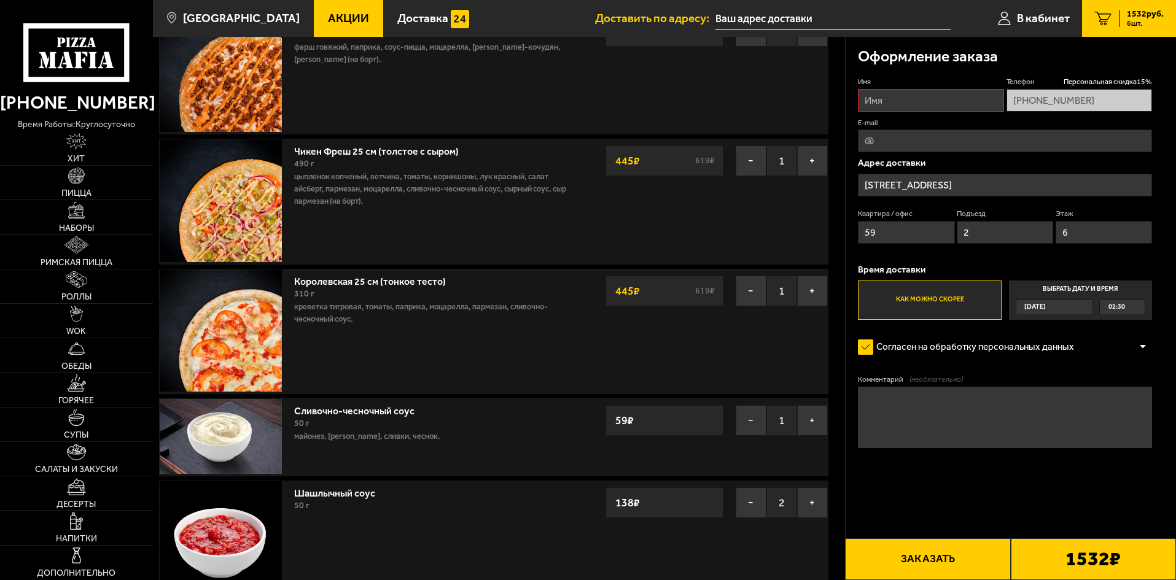
click at [910, 100] on input "Имя" at bounding box center [931, 100] width 146 height 23
type input "г"
type input "[PERSON_NAME]"
click at [893, 548] on button "Заказать" at bounding box center [927, 559] width 165 height 42
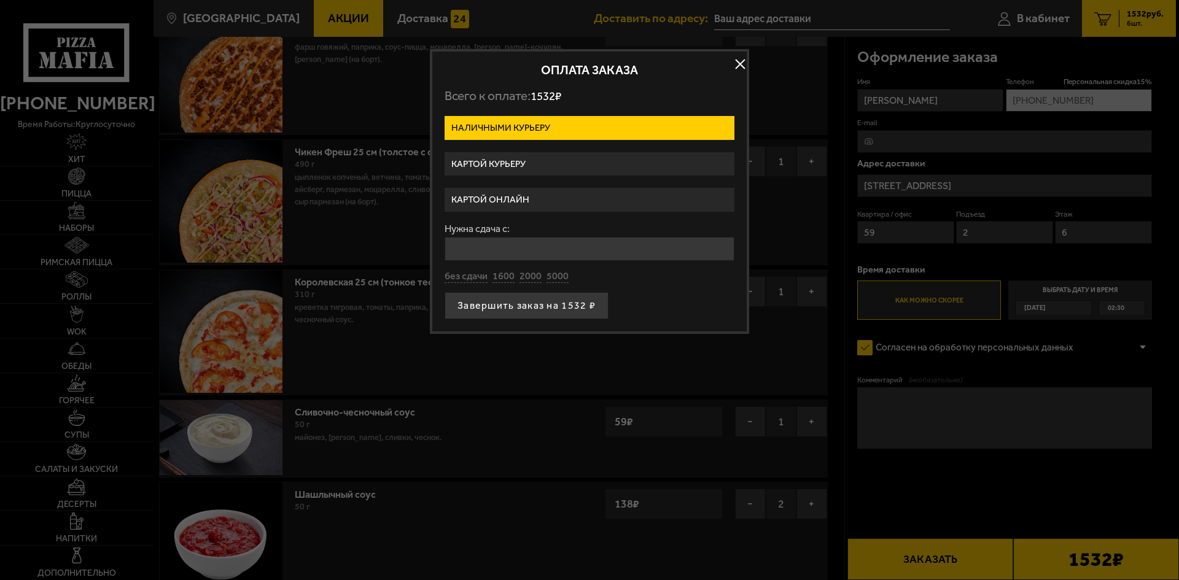
click at [505, 237] on input "Нужна сдача с:" at bounding box center [589, 249] width 290 height 24
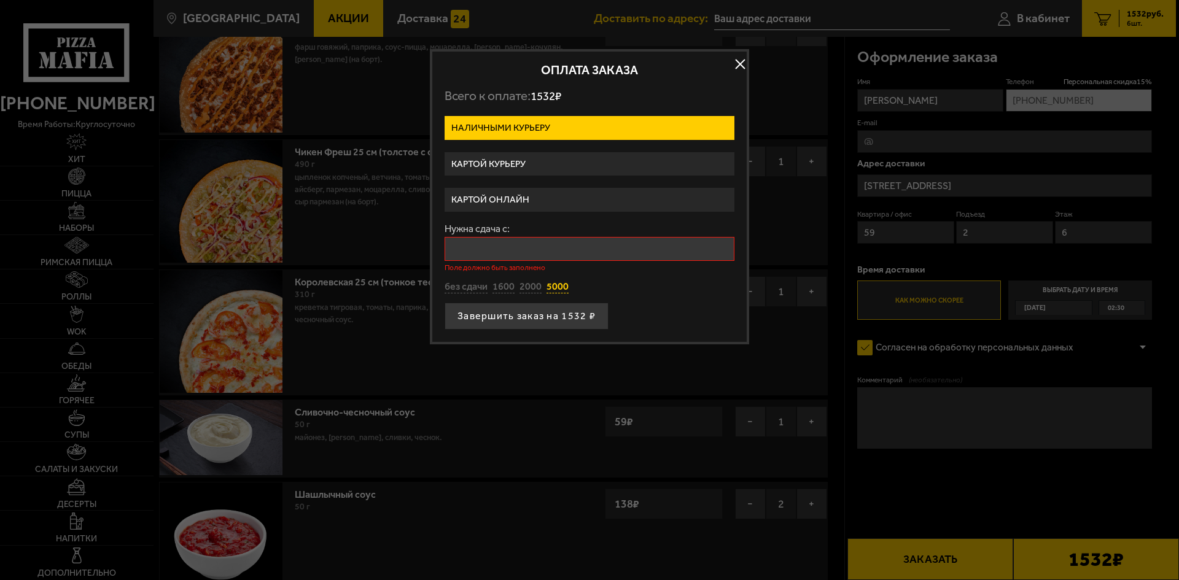
click at [554, 277] on div "Нужна сдача с: Поле должно быть заполнено без сдачи 1600 2000 5000" at bounding box center [589, 259] width 290 height 70
click at [559, 291] on button "5000" at bounding box center [557, 288] width 22 height 14
type input "5000"
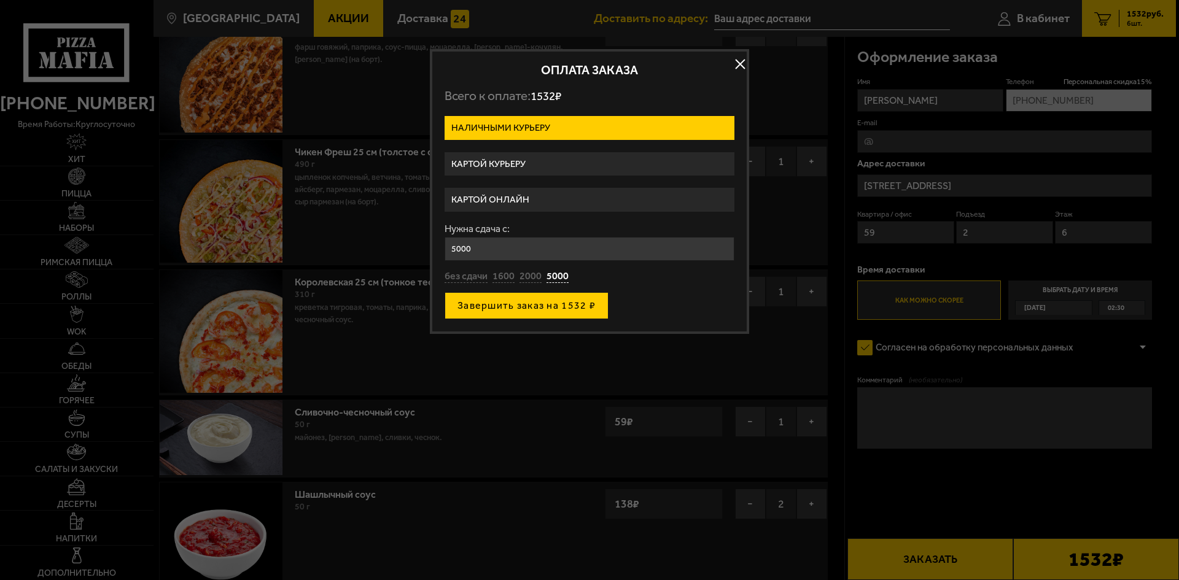
click at [551, 310] on button "Завершить заказ на 1532 ₽" at bounding box center [526, 305] width 164 height 27
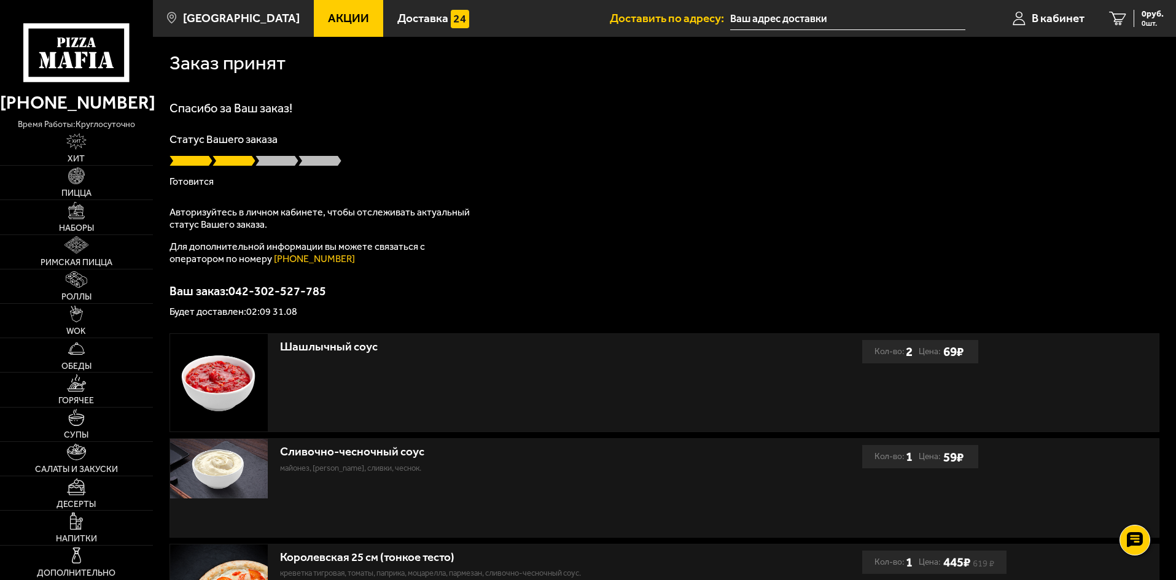
click at [673, 115] on div "Спасибо за Ваш заказ! Статус Вашего заказа [PERSON_NAME] Авторизуйтесь в личном…" at bounding box center [664, 209] width 990 height 215
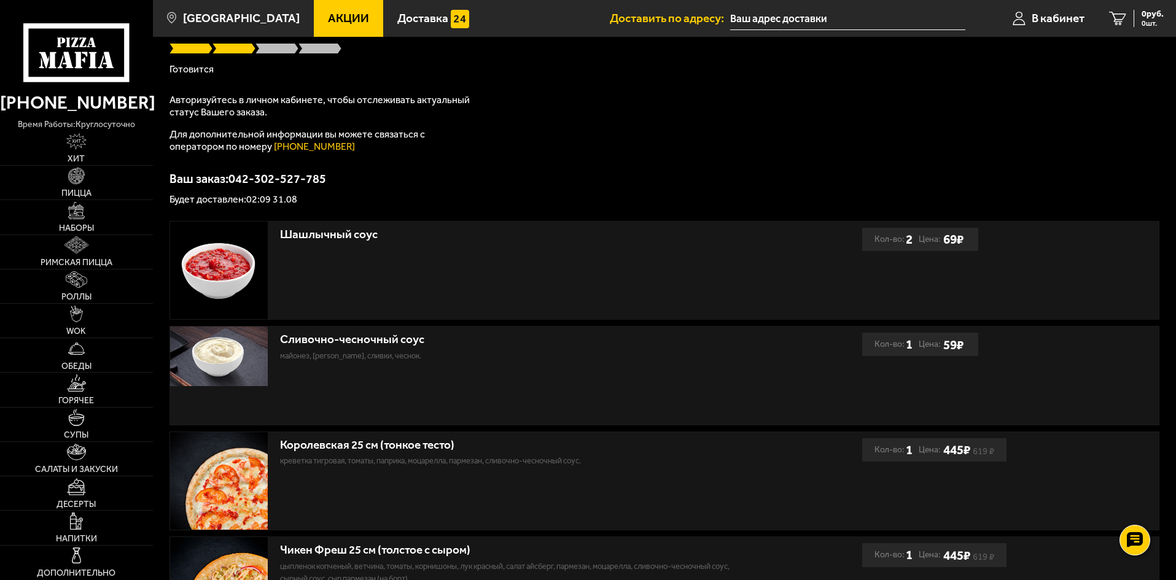
scroll to position [307, 0]
